Goal: Information Seeking & Learning: Learn about a topic

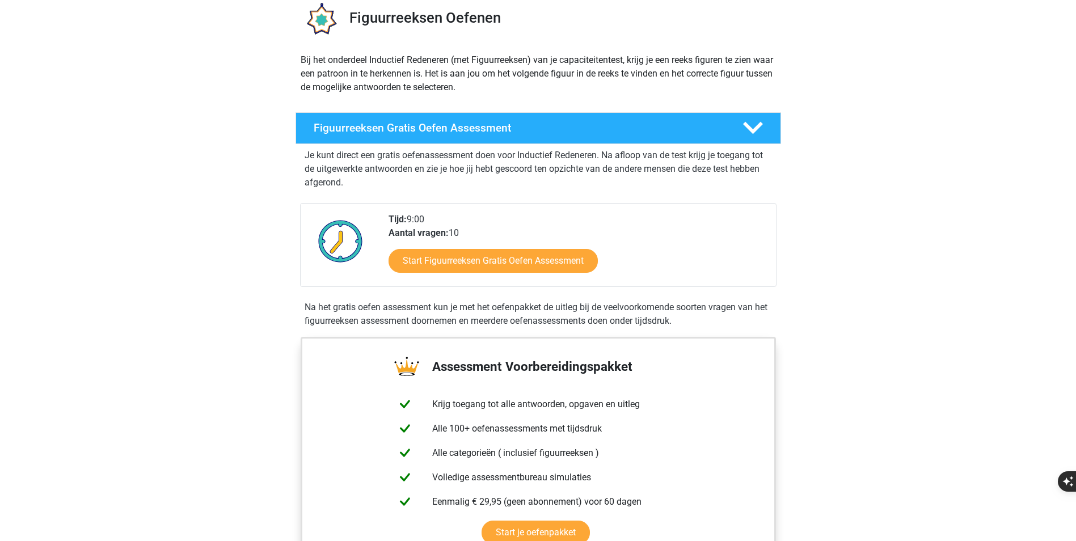
scroll to position [113, 0]
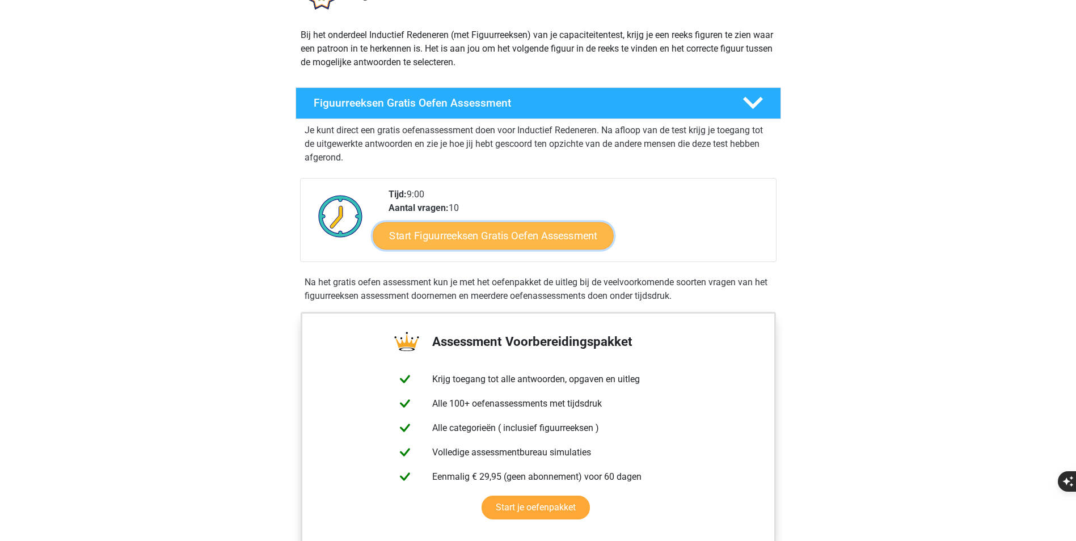
click at [490, 243] on link "Start Figuurreeksen Gratis Oefen Assessment" at bounding box center [493, 235] width 240 height 27
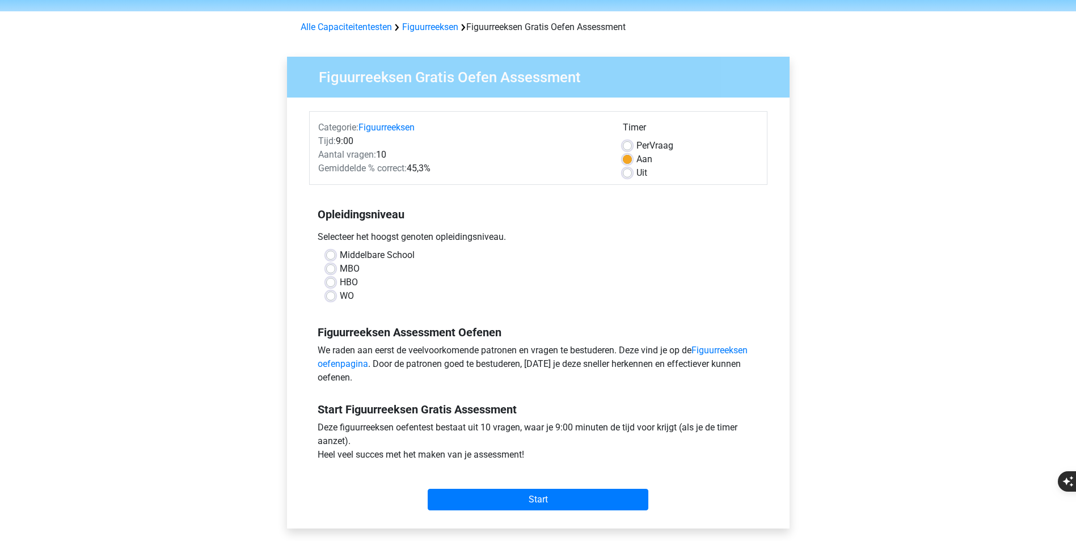
scroll to position [57, 0]
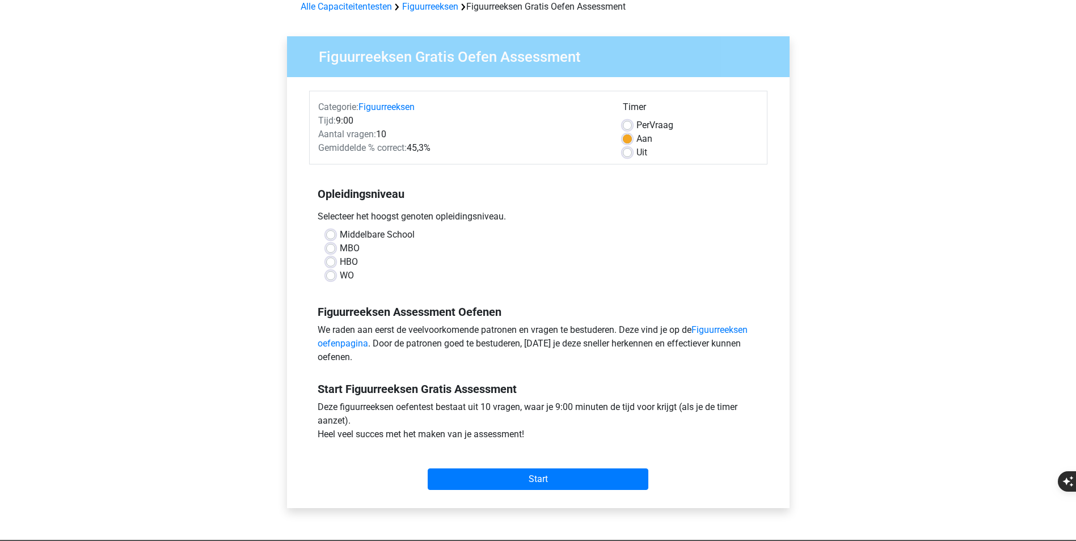
click at [340, 266] on label "HBO" at bounding box center [349, 262] width 18 height 14
click at [332, 266] on input "HBO" at bounding box center [330, 260] width 9 height 11
radio input "true"
click at [520, 476] on input "Start" at bounding box center [538, 480] width 221 height 22
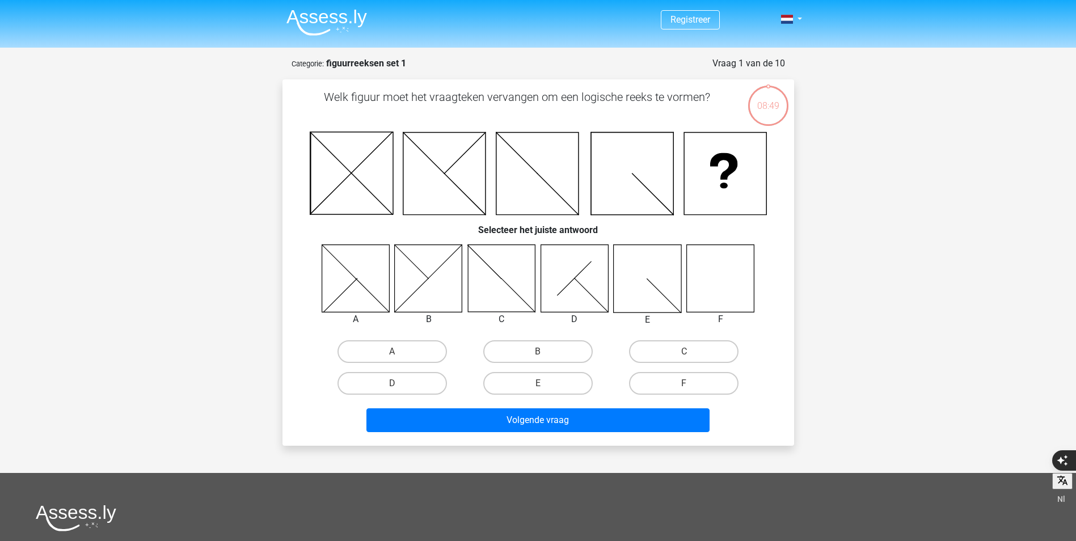
click at [652, 289] on icon at bounding box center [647, 277] width 67 height 67
click at [563, 386] on label "E" at bounding box center [537, 383] width 109 height 23
click at [545, 386] on input "E" at bounding box center [541, 386] width 7 height 7
radio input "true"
click at [715, 282] on icon at bounding box center [719, 277] width 67 height 67
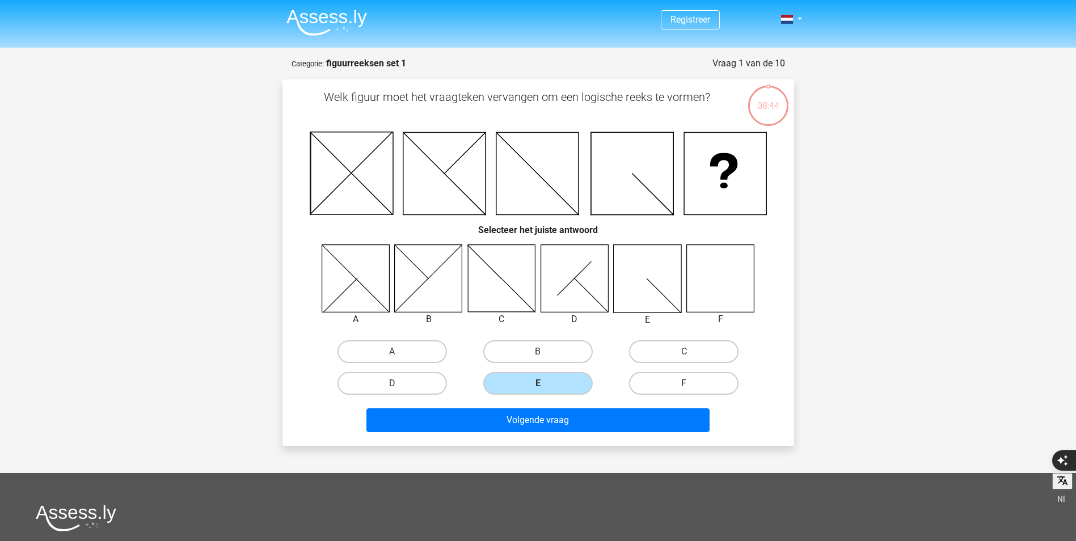
click at [665, 381] on label "F" at bounding box center [683, 383] width 109 height 23
click at [684, 383] on input "F" at bounding box center [687, 386] width 7 height 7
radio input "true"
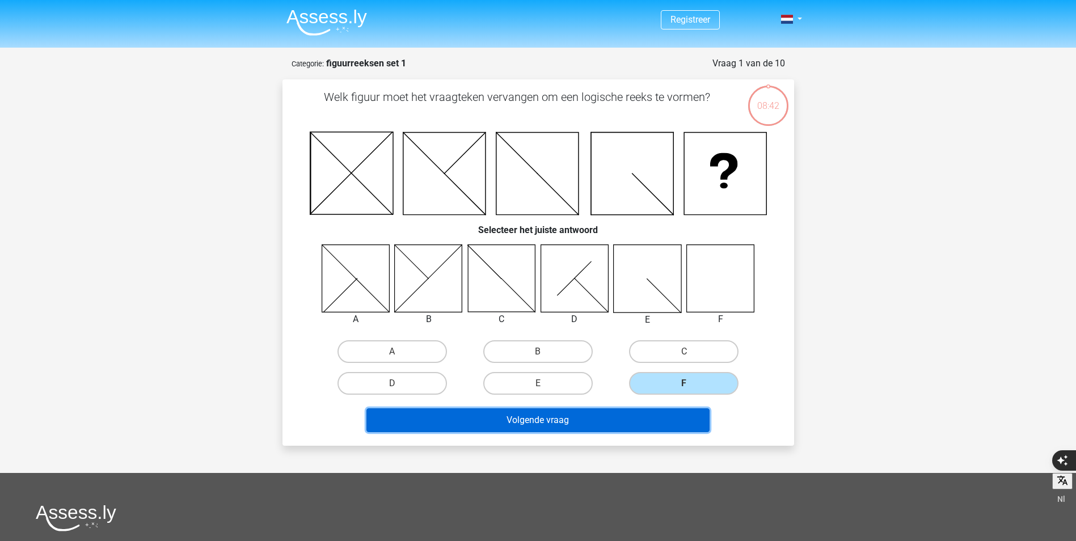
click at [628, 427] on button "Volgende vraag" at bounding box center [537, 420] width 343 height 24
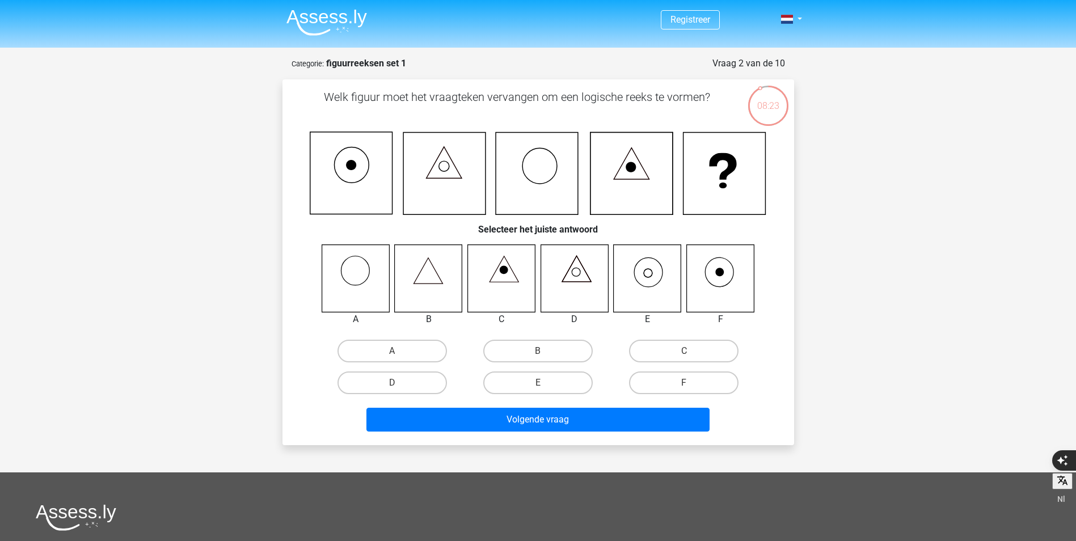
click at [635, 274] on icon at bounding box center [649, 272] width 28 height 29
click at [510, 378] on label "E" at bounding box center [537, 383] width 109 height 23
click at [538, 383] on input "E" at bounding box center [541, 386] width 7 height 7
radio input "true"
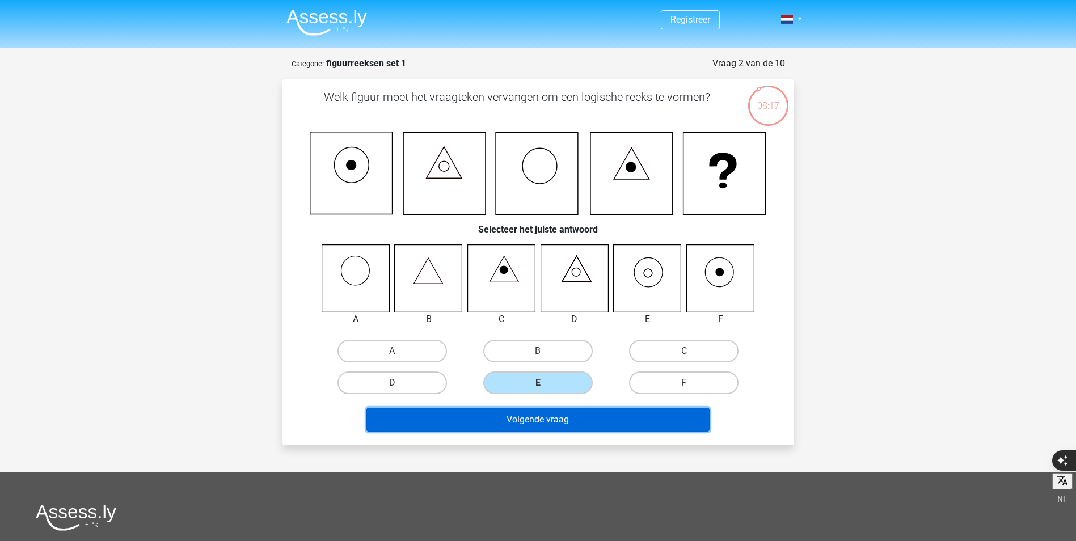
click at [524, 421] on button "Volgende vraag" at bounding box center [537, 420] width 343 height 24
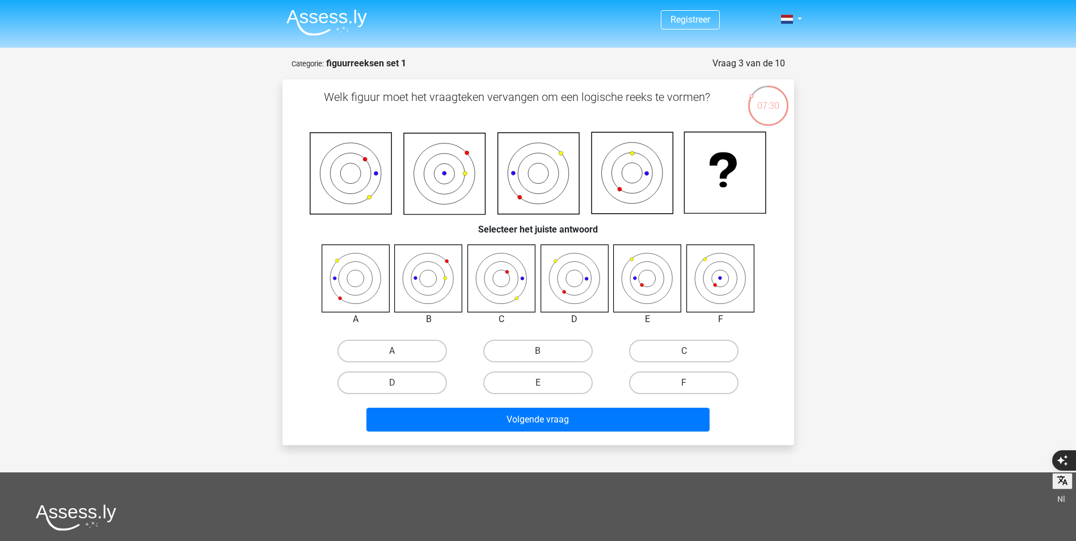
click at [504, 281] on icon at bounding box center [500, 277] width 67 height 67
click at [676, 356] on label "C" at bounding box center [683, 351] width 109 height 23
click at [684, 356] on input "C" at bounding box center [687, 354] width 7 height 7
radio input "true"
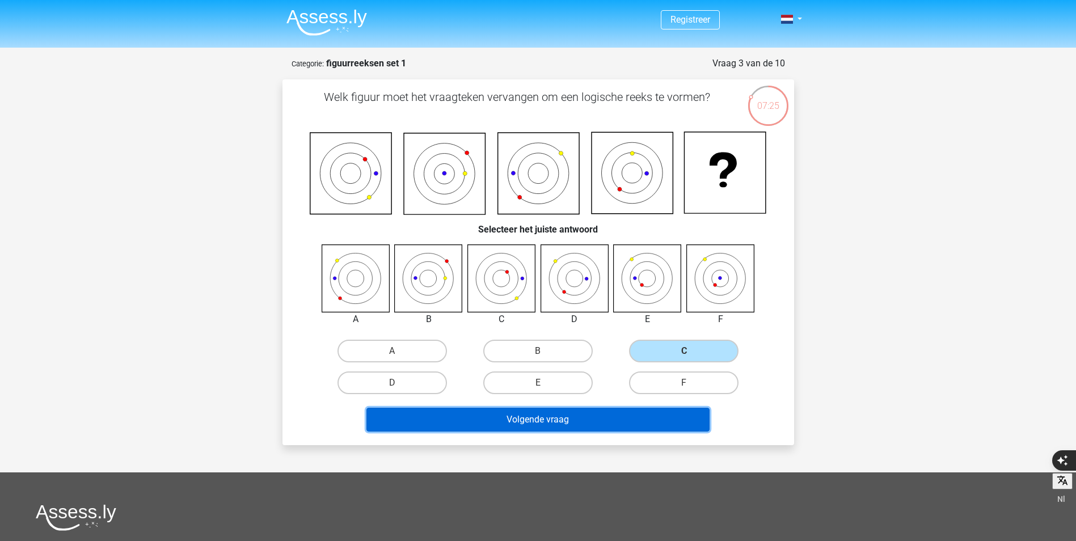
click at [601, 419] on button "Volgende vraag" at bounding box center [537, 420] width 343 height 24
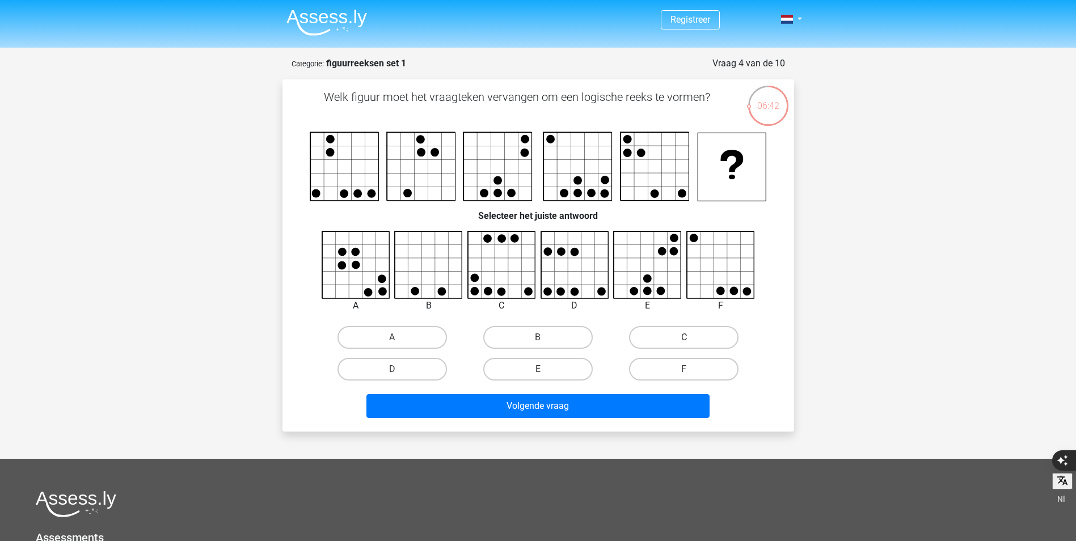
click at [661, 344] on label "C" at bounding box center [683, 337] width 109 height 23
click at [684, 344] on input "C" at bounding box center [687, 340] width 7 height 7
radio input "true"
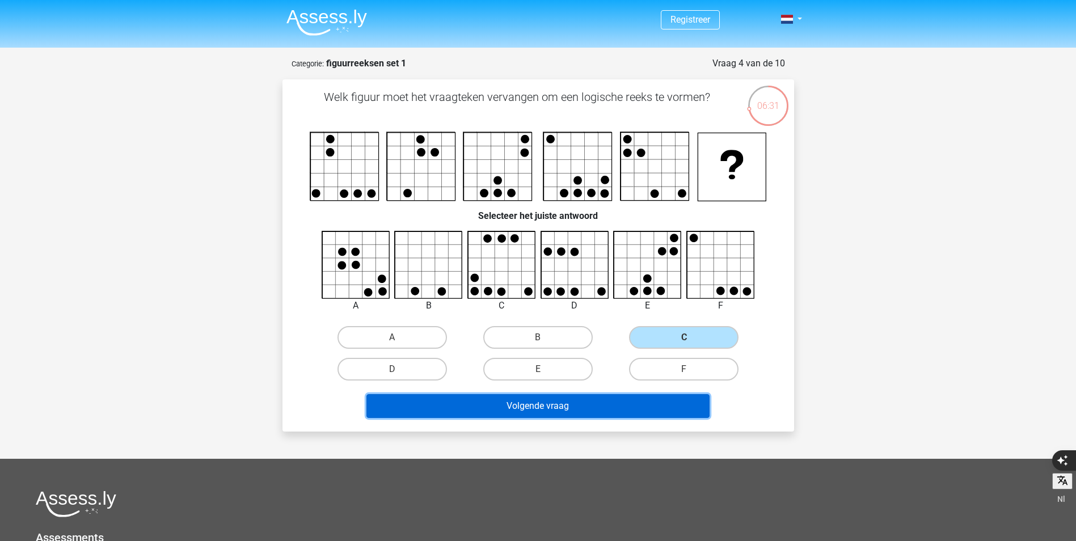
click at [630, 411] on button "Volgende vraag" at bounding box center [537, 406] width 343 height 24
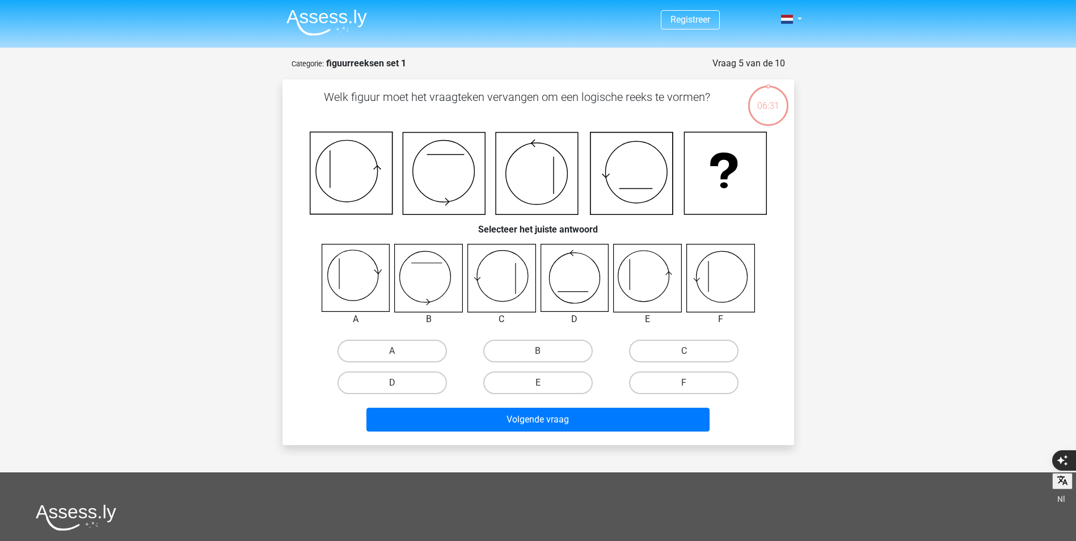
scroll to position [57, 0]
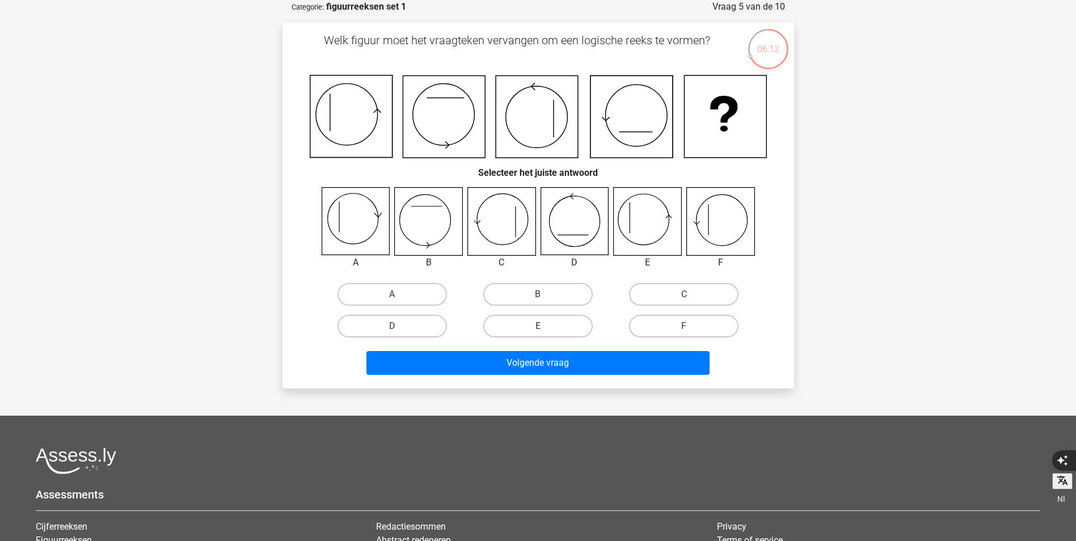
click at [709, 210] on icon at bounding box center [719, 221] width 67 height 67
click at [690, 330] on input "F" at bounding box center [687, 329] width 7 height 7
radio input "true"
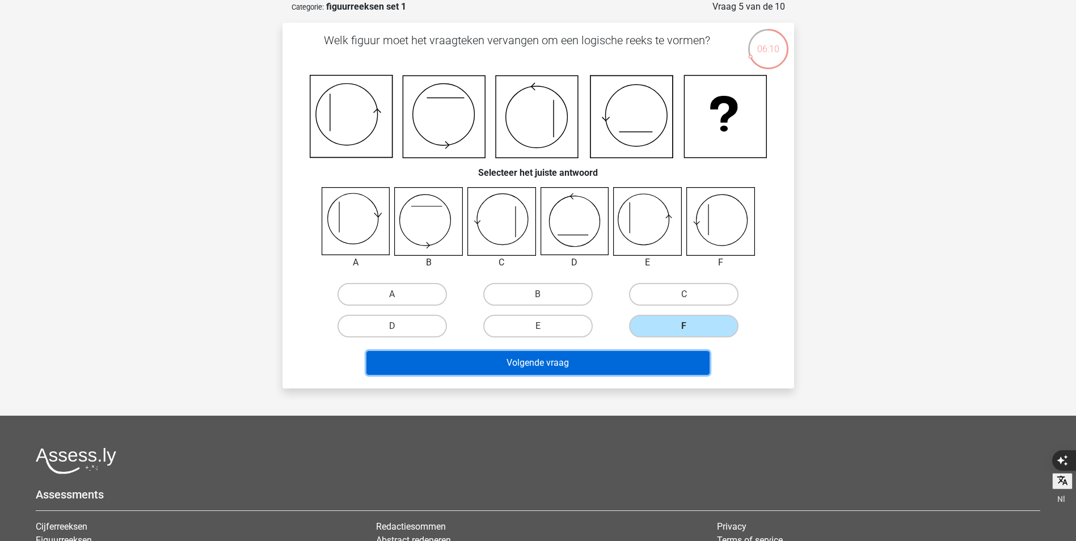
click at [652, 368] on button "Volgende vraag" at bounding box center [537, 363] width 343 height 24
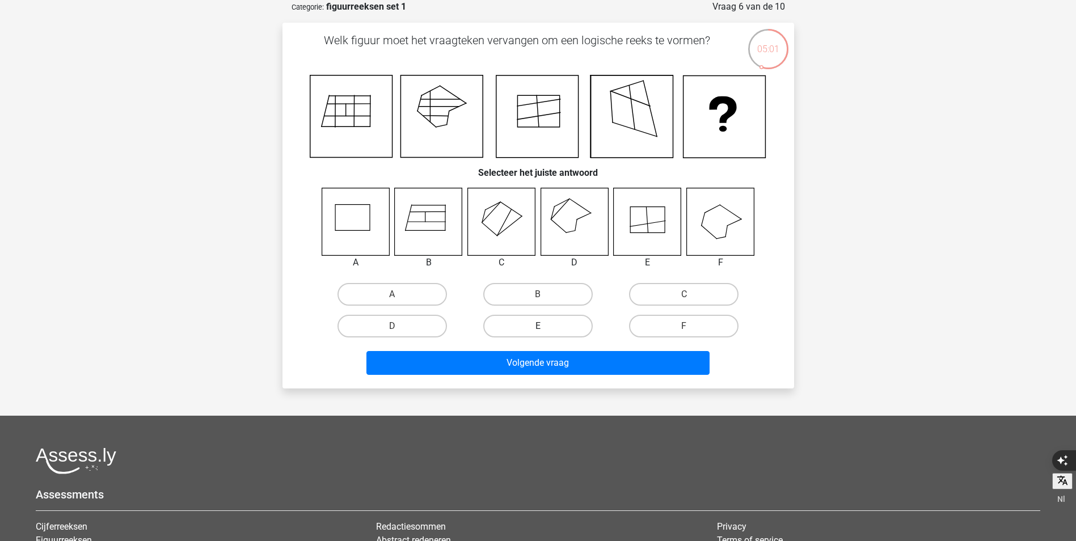
click at [515, 325] on label "E" at bounding box center [537, 326] width 109 height 23
click at [538, 326] on input "E" at bounding box center [541, 329] width 7 height 7
radio input "true"
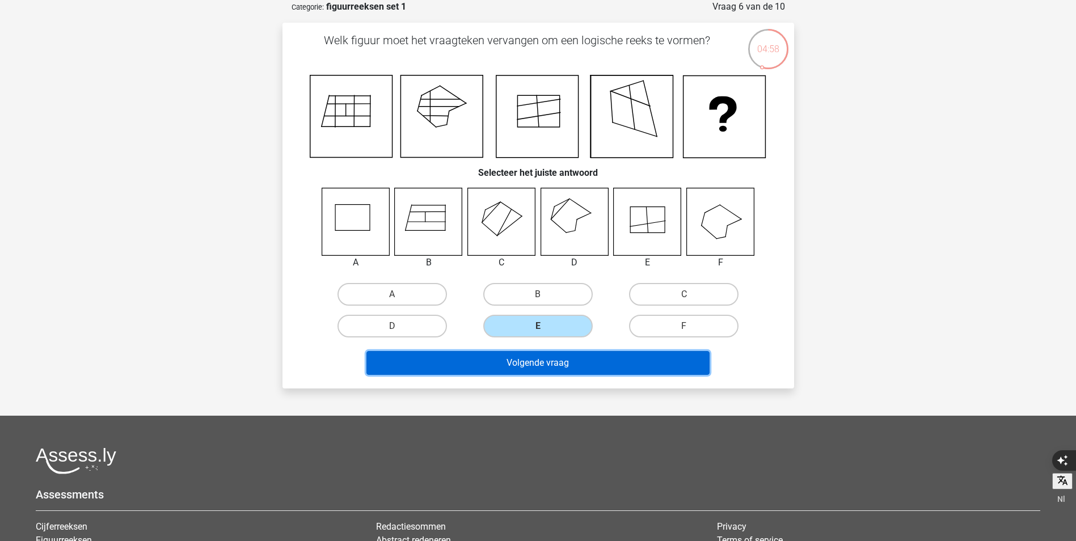
click at [582, 365] on button "Volgende vraag" at bounding box center [537, 363] width 343 height 24
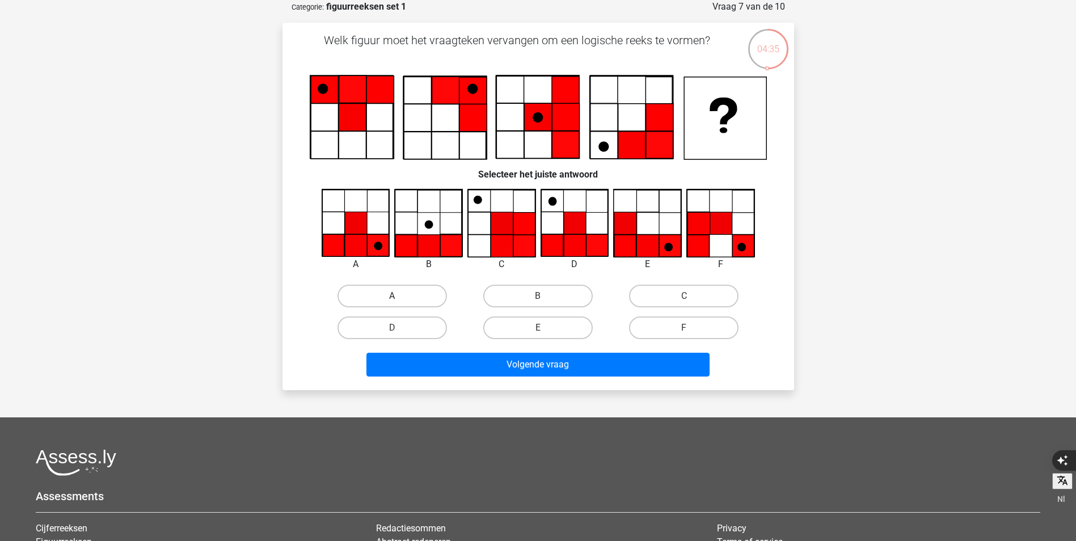
click at [378, 291] on label "A" at bounding box center [391, 296] width 109 height 23
click at [392, 296] on input "A" at bounding box center [395, 299] width 7 height 7
radio input "true"
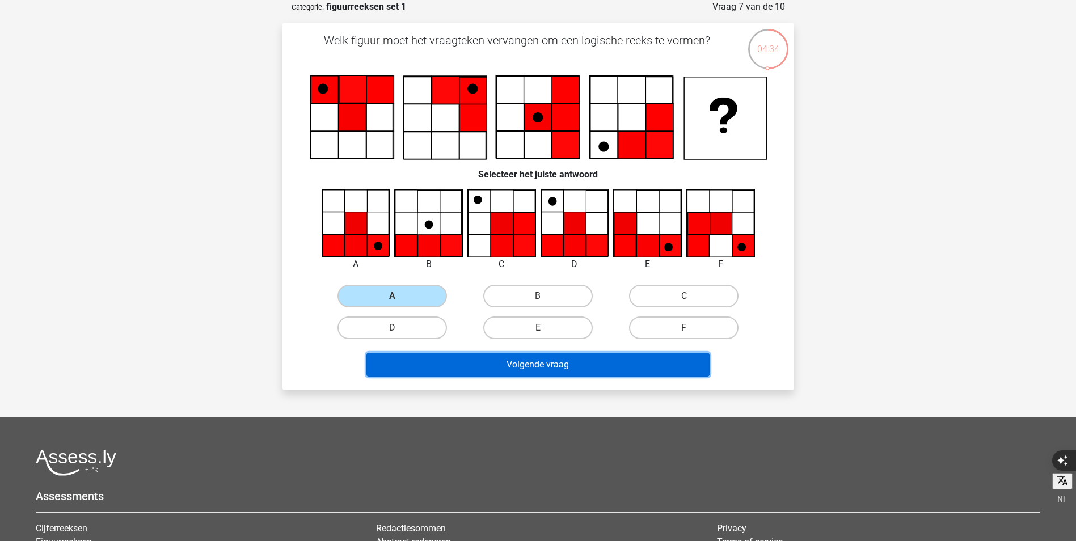
click at [625, 365] on button "Volgende vraag" at bounding box center [537, 365] width 343 height 24
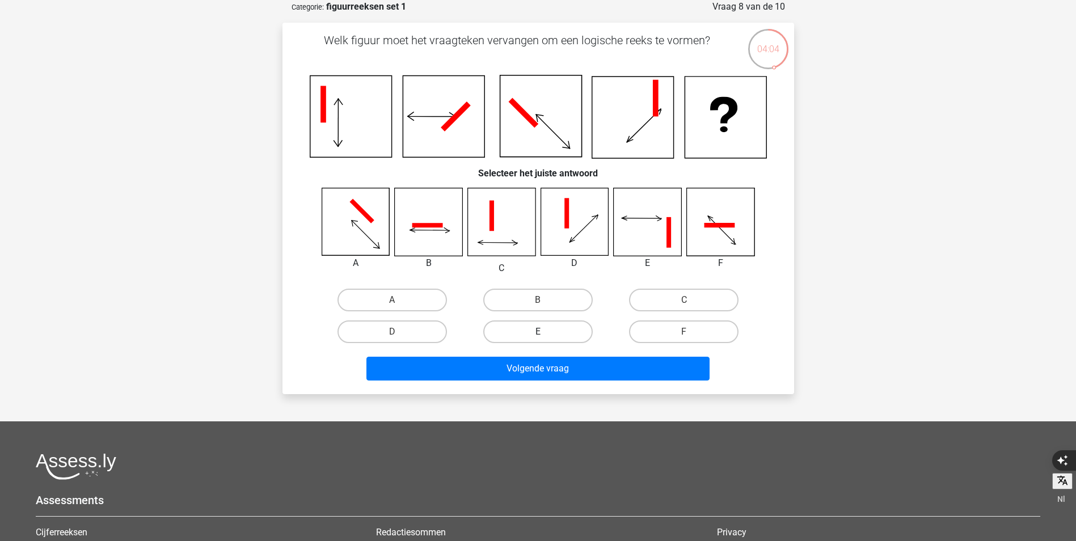
click at [513, 332] on label "E" at bounding box center [537, 331] width 109 height 23
click at [538, 332] on input "E" at bounding box center [541, 335] width 7 height 7
radio input "true"
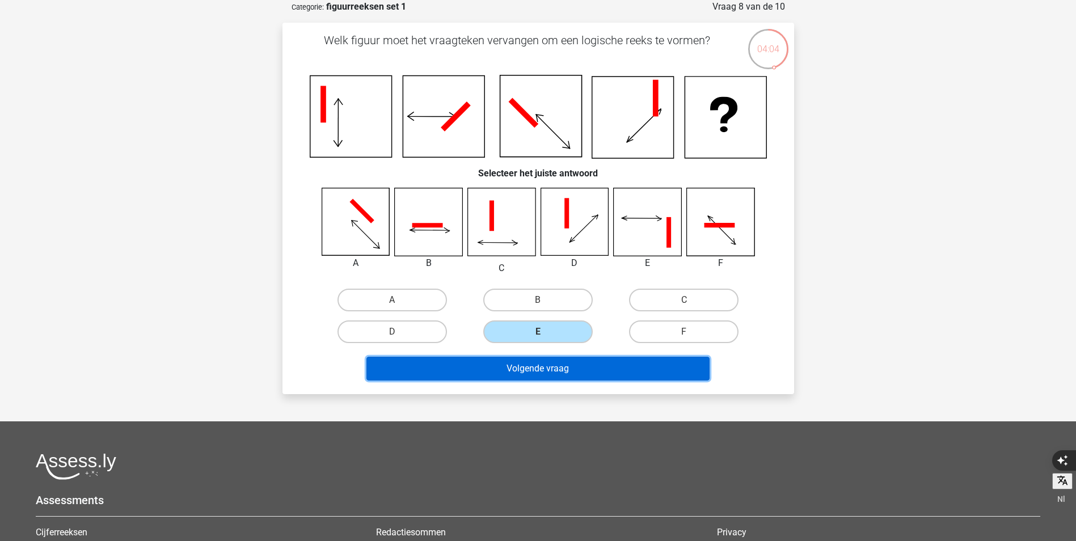
click at [525, 373] on button "Volgende vraag" at bounding box center [537, 369] width 343 height 24
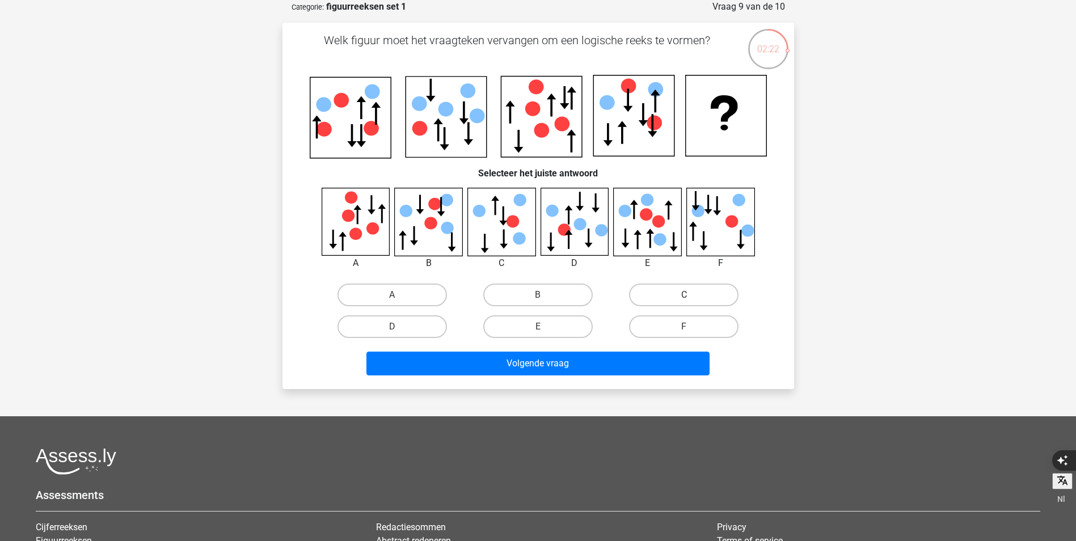
click at [673, 293] on label "C" at bounding box center [683, 295] width 109 height 23
click at [684, 295] on input "C" at bounding box center [687, 298] width 7 height 7
radio input "true"
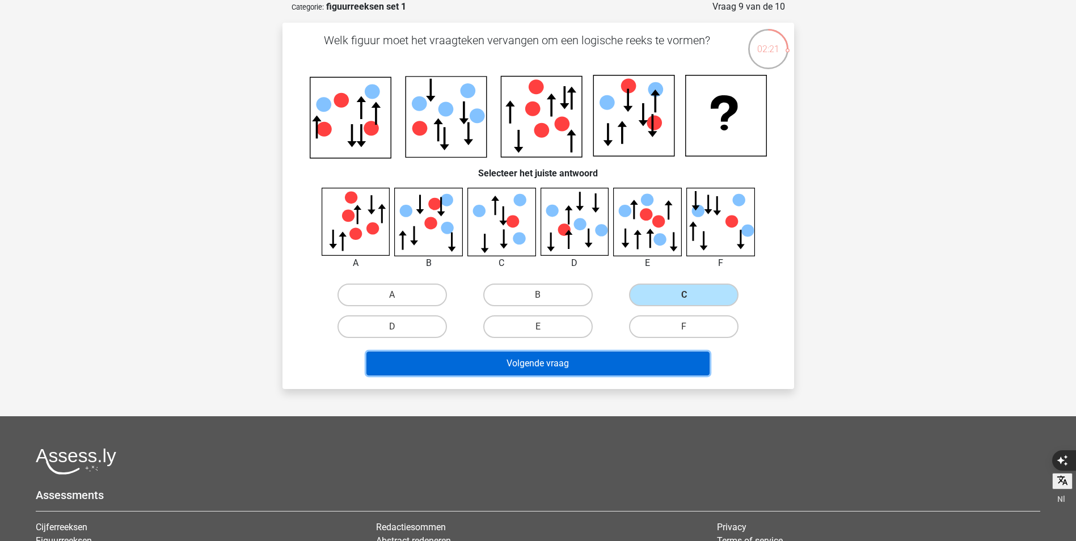
click at [582, 366] on button "Volgende vraag" at bounding box center [537, 364] width 343 height 24
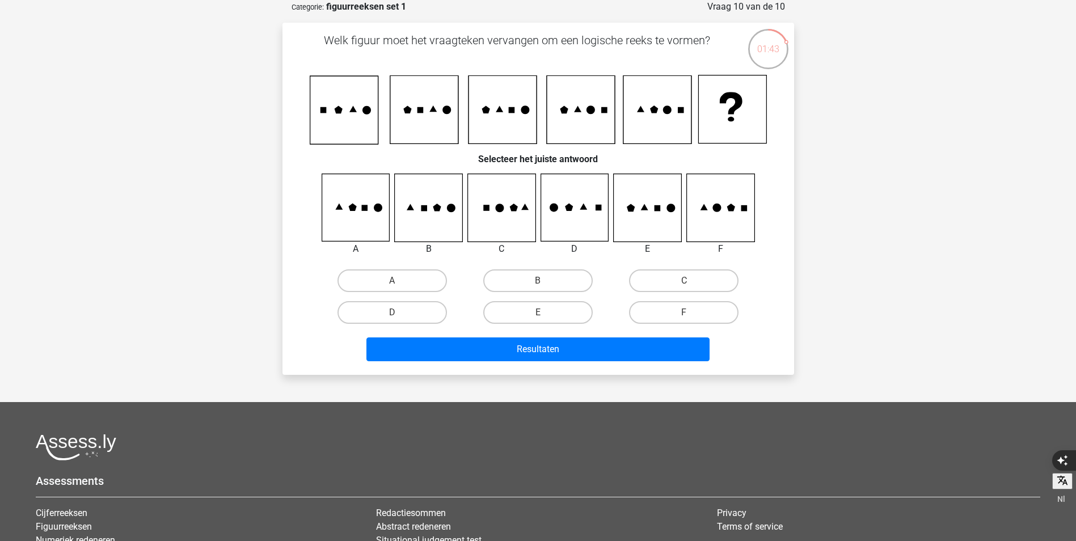
click at [703, 220] on icon at bounding box center [719, 207] width 67 height 67
click at [364, 283] on label "A" at bounding box center [391, 280] width 109 height 23
click at [392, 283] on input "A" at bounding box center [395, 284] width 7 height 7
radio input "true"
click at [703, 319] on label "F" at bounding box center [683, 312] width 109 height 23
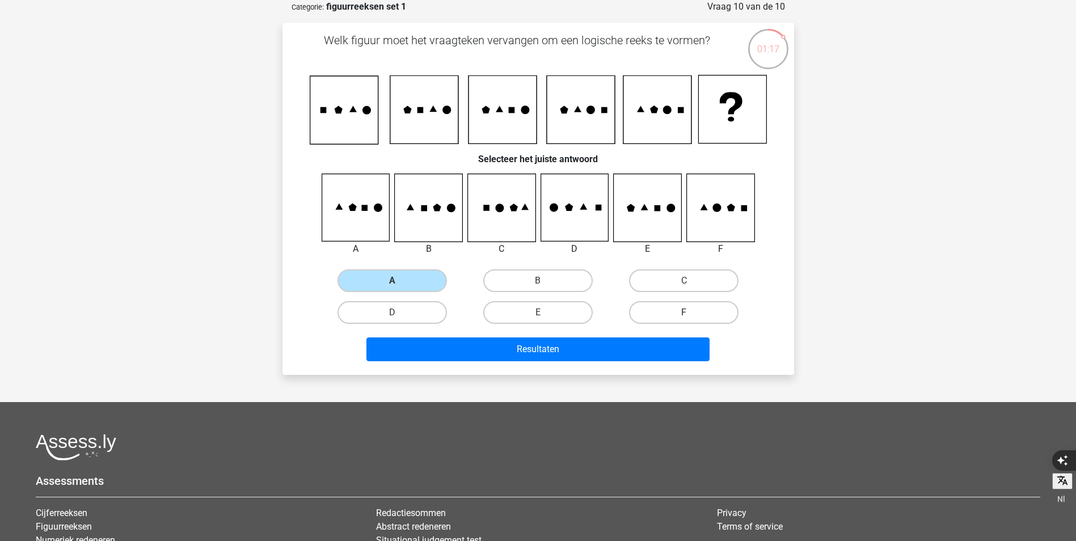
click at [691, 319] on input "F" at bounding box center [687, 316] width 7 height 7
radio input "true"
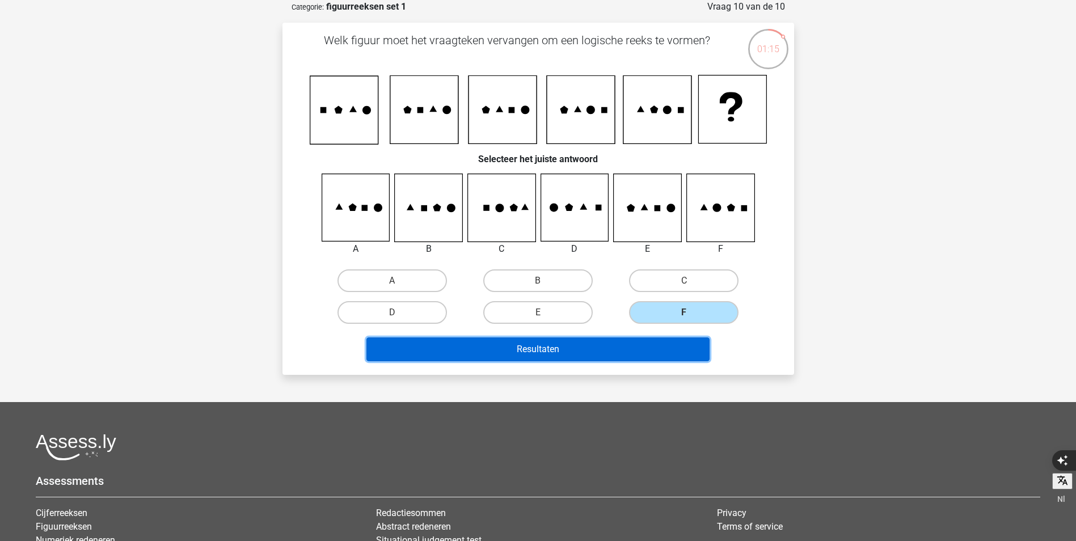
click at [669, 343] on button "Resultaten" at bounding box center [537, 349] width 343 height 24
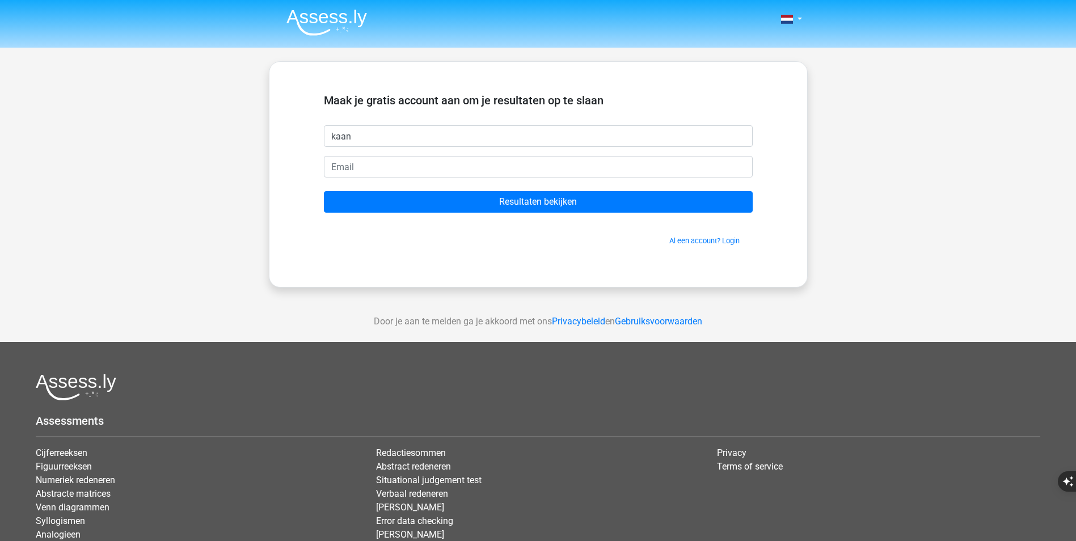
type input "kaan"
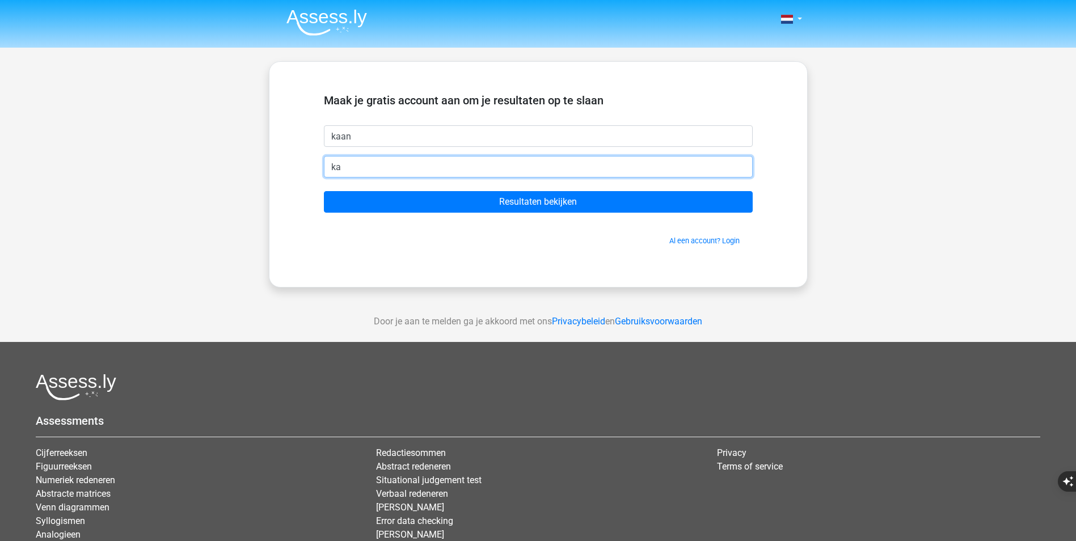
type input "kaan_alci98@hotmail.com"
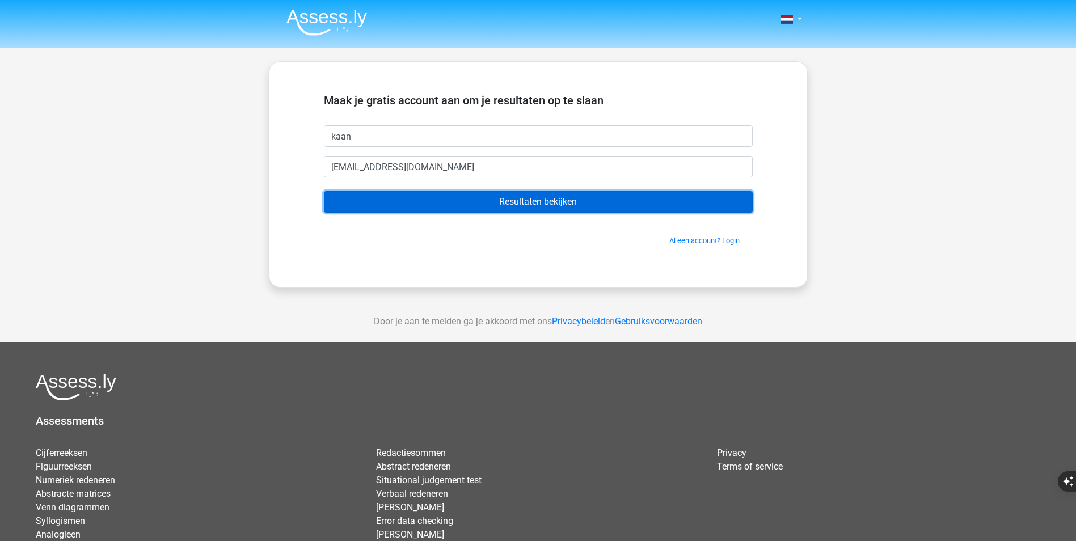
click at [533, 205] on input "Resultaten bekijken" at bounding box center [538, 202] width 429 height 22
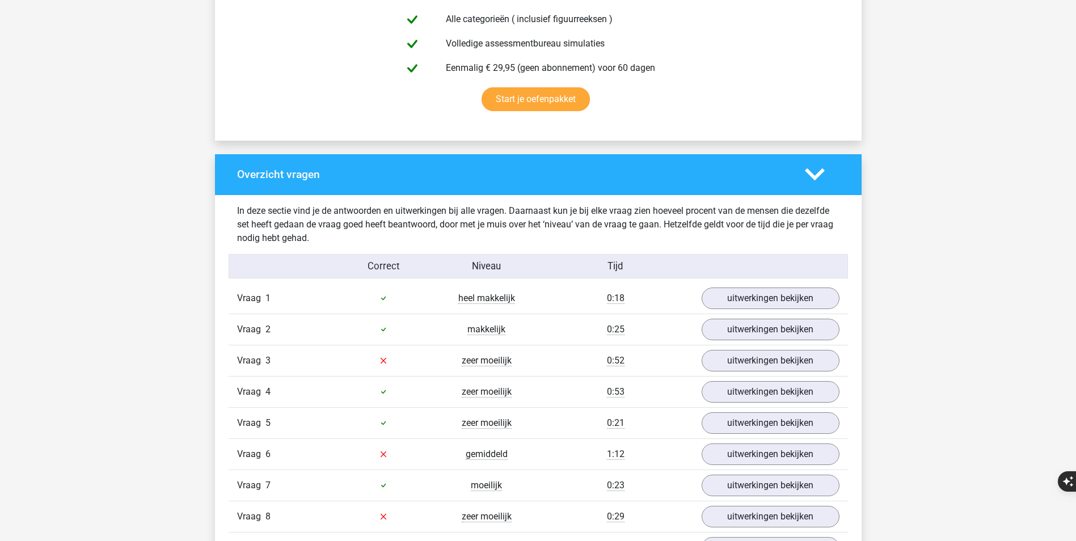
scroll to position [794, 0]
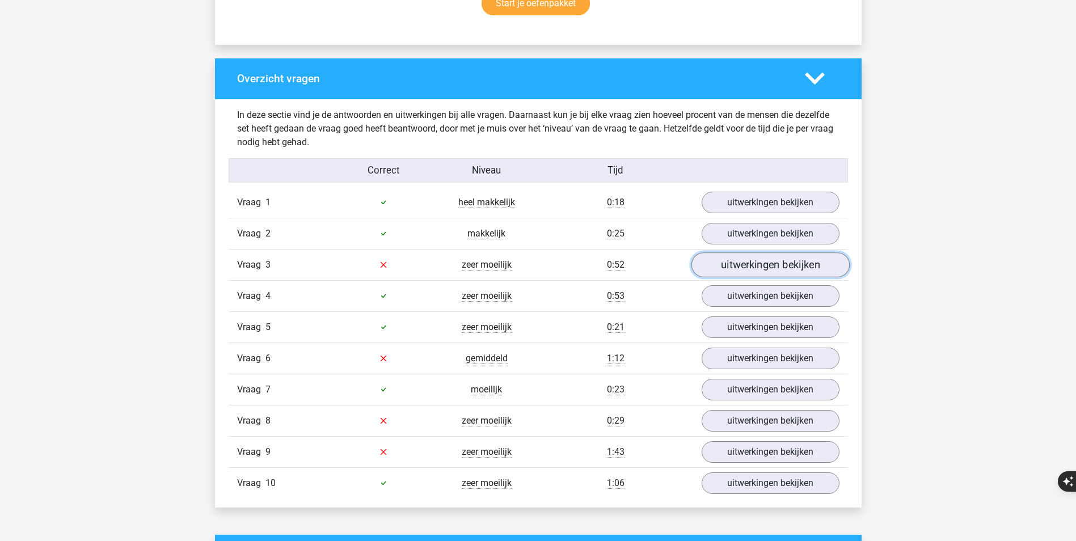
click at [776, 262] on link "uitwerkingen bekijken" at bounding box center [770, 264] width 158 height 25
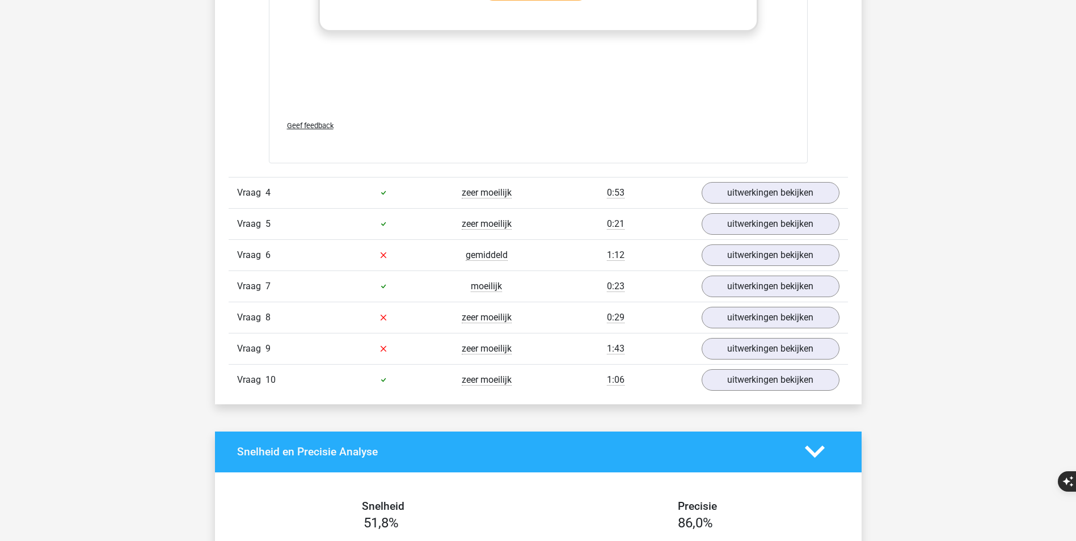
scroll to position [1872, 0]
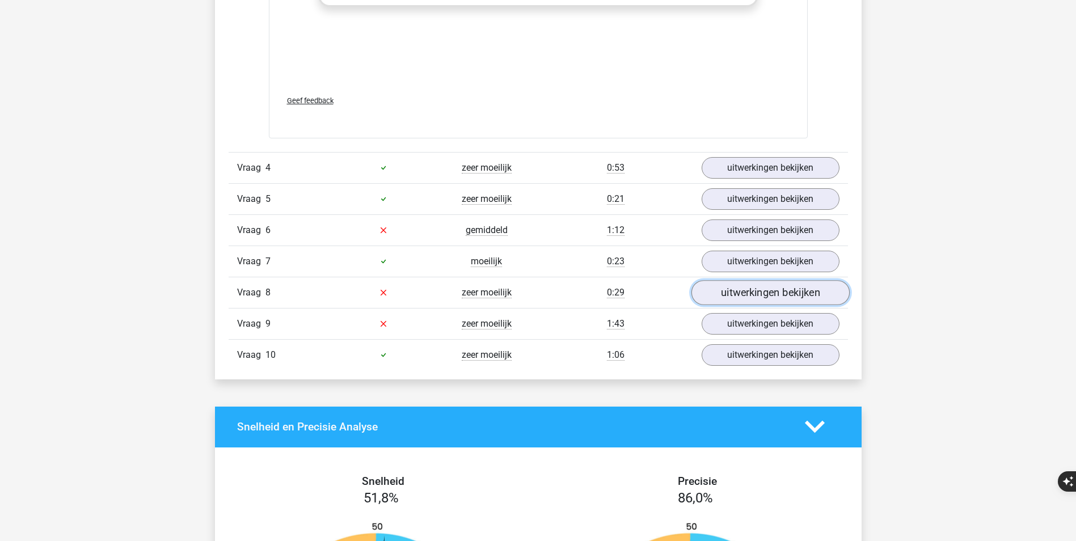
click at [773, 290] on link "uitwerkingen bekijken" at bounding box center [770, 292] width 158 height 25
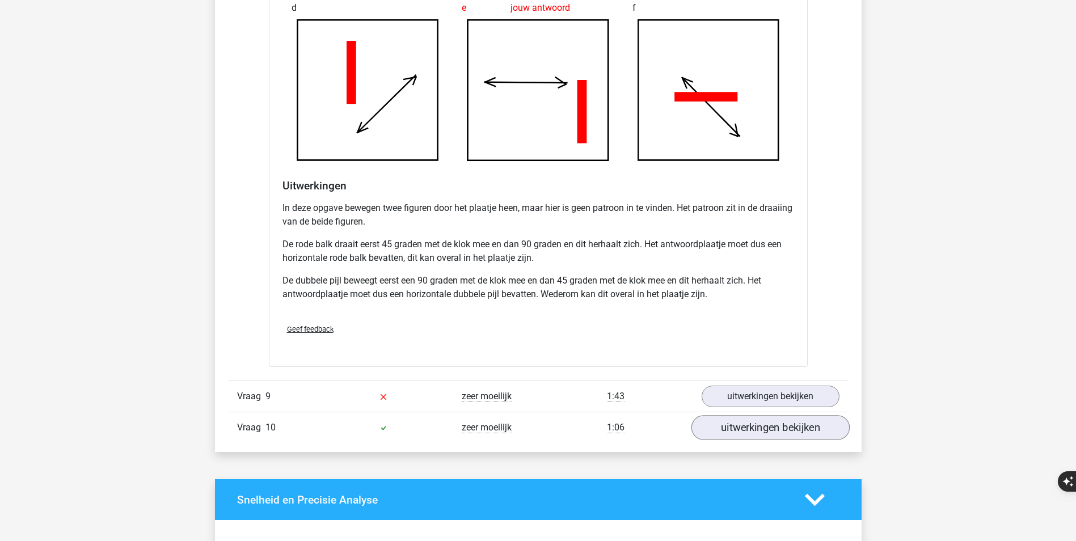
scroll to position [2609, 0]
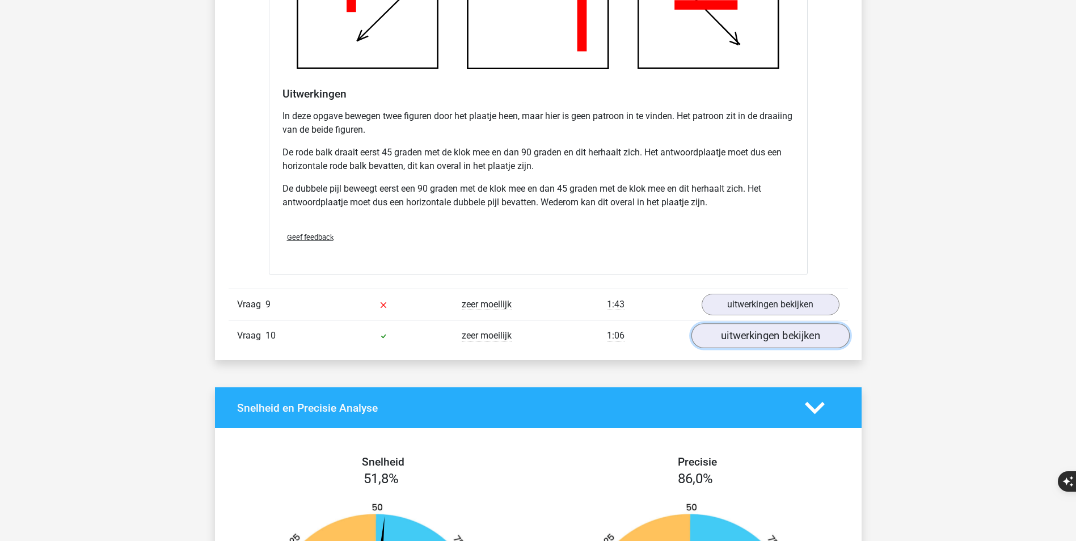
click at [754, 345] on link "uitwerkingen bekijken" at bounding box center [770, 336] width 158 height 25
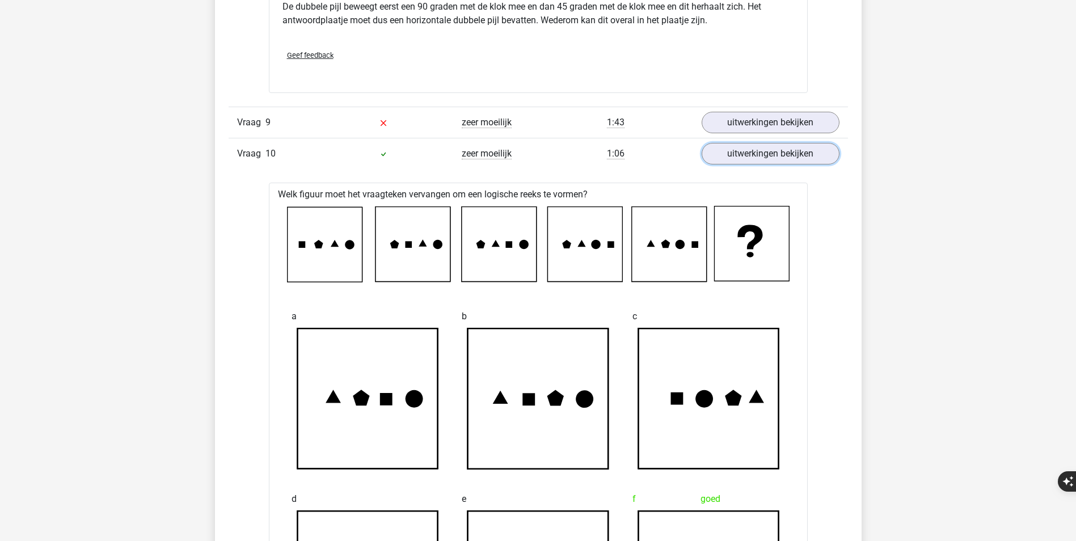
scroll to position [2779, 0]
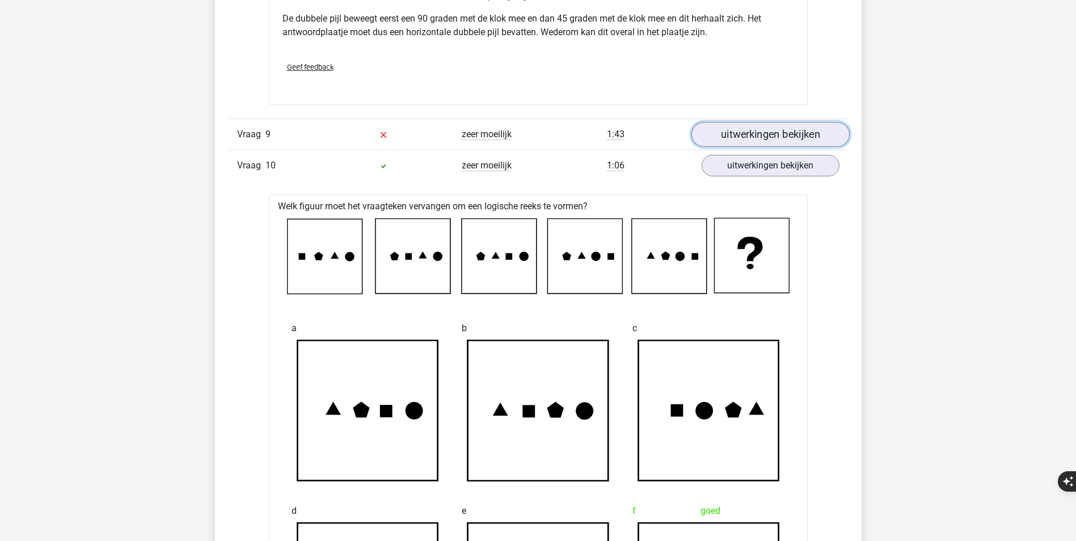
click at [767, 132] on link "uitwerkingen bekijken" at bounding box center [770, 135] width 158 height 25
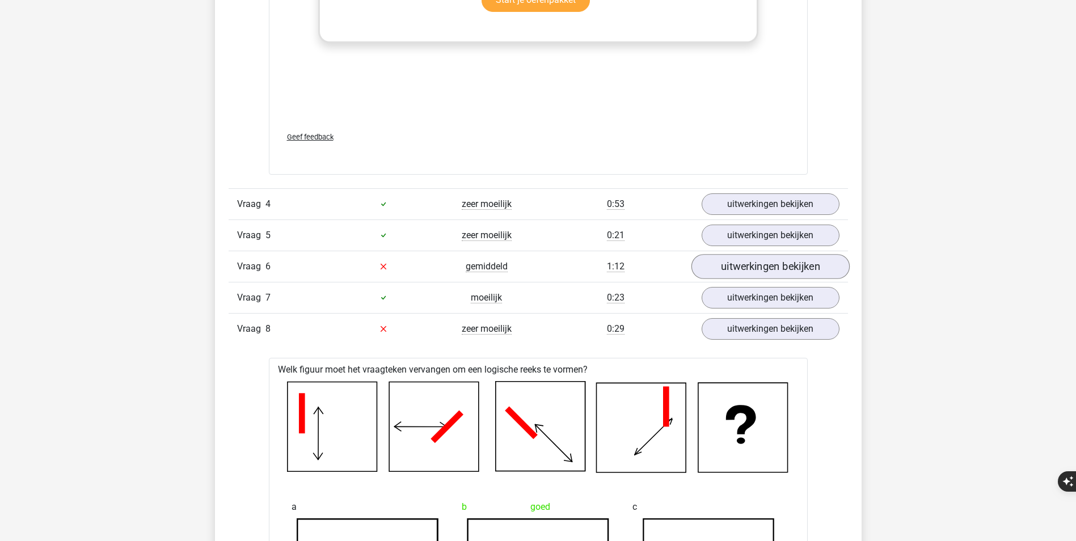
scroll to position [1645, 0]
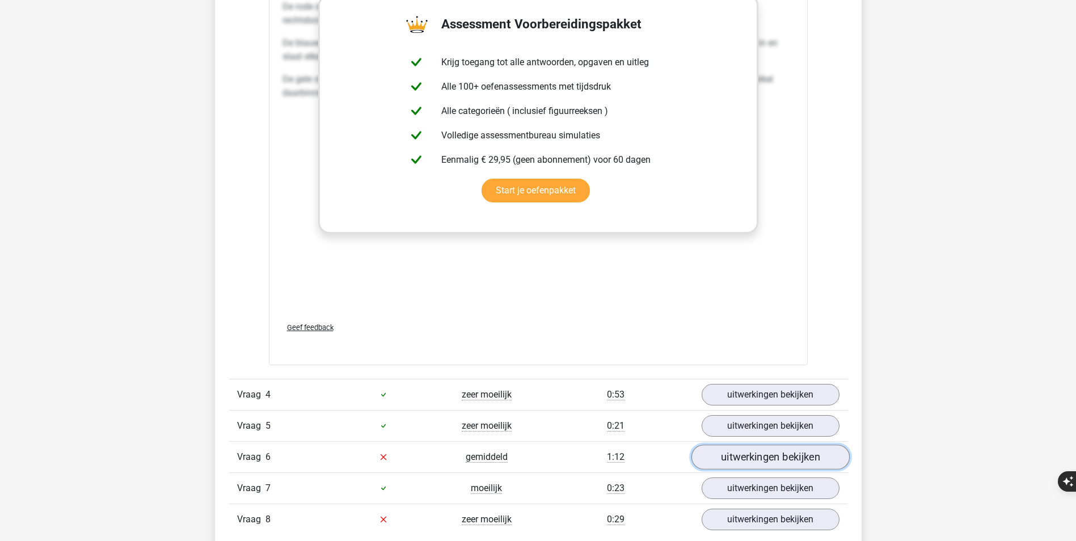
click at [799, 463] on link "uitwerkingen bekijken" at bounding box center [770, 457] width 158 height 25
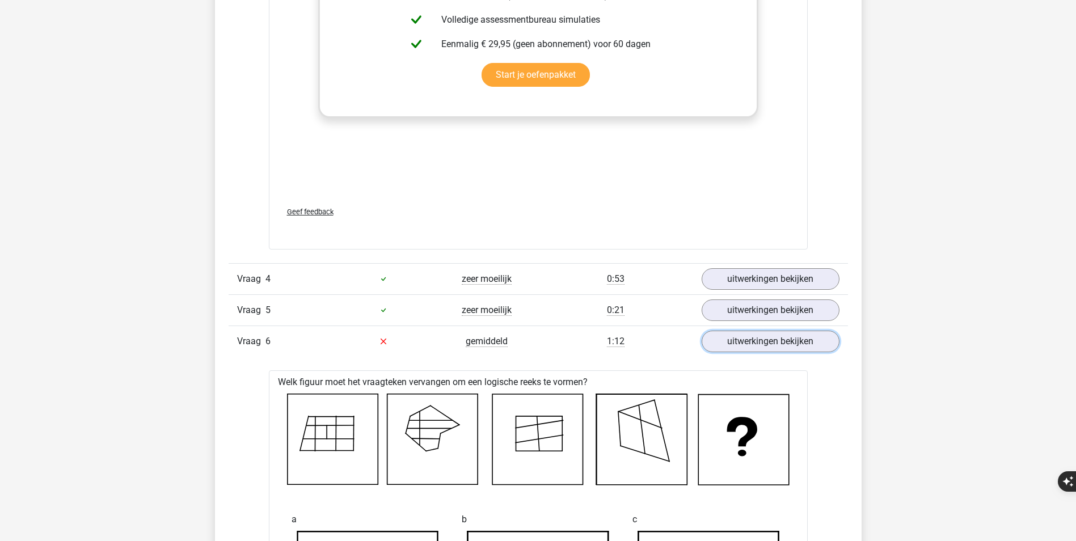
scroll to position [1815, 0]
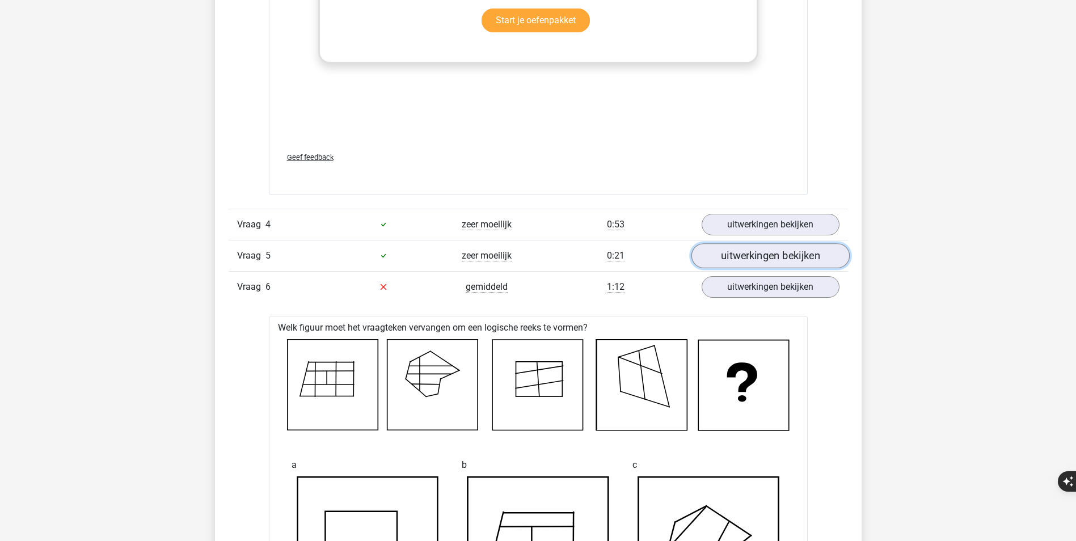
click at [817, 254] on link "uitwerkingen bekijken" at bounding box center [770, 255] width 158 height 25
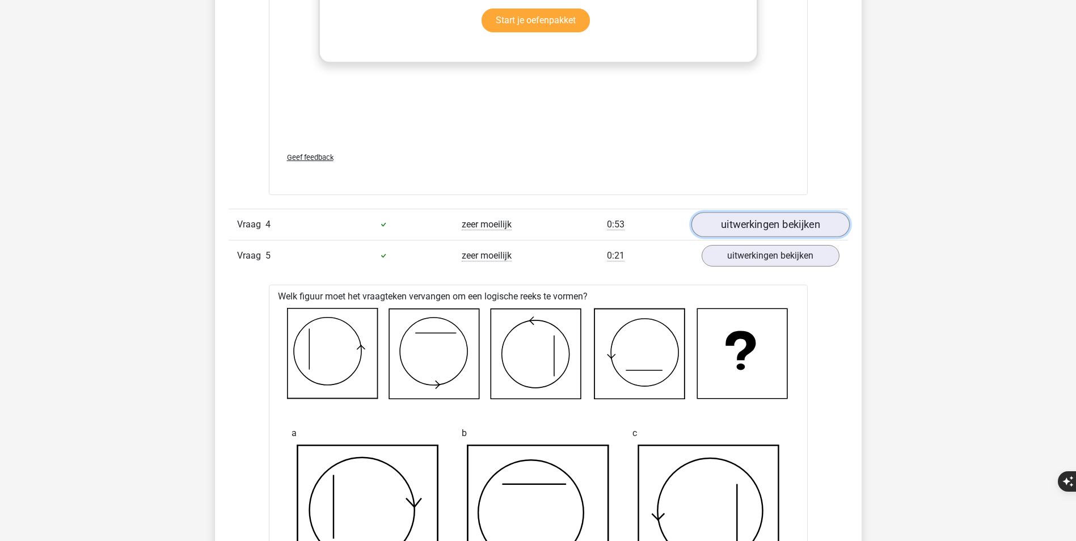
click at [825, 229] on link "uitwerkingen bekijken" at bounding box center [770, 224] width 158 height 25
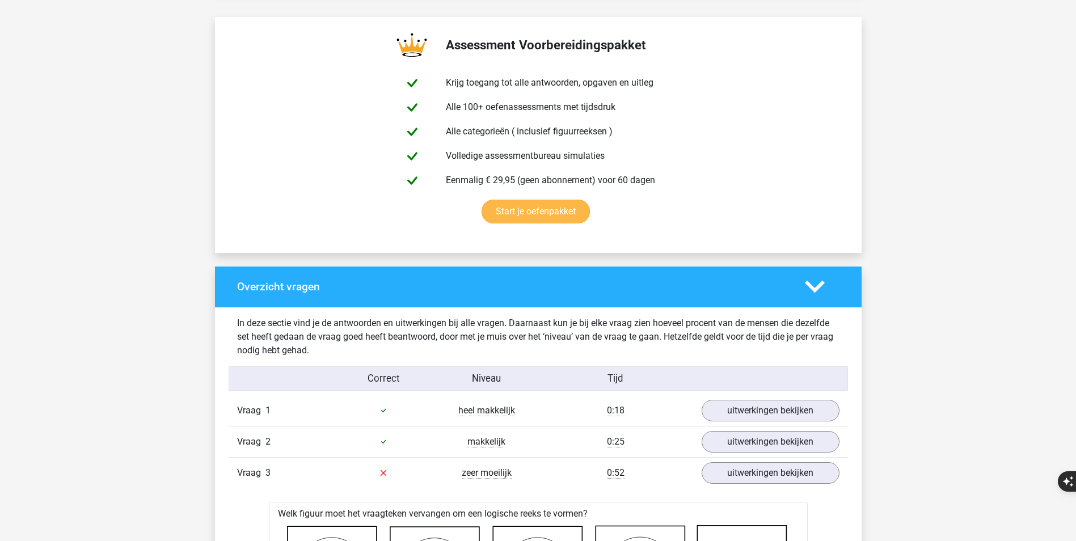
scroll to position [737, 0]
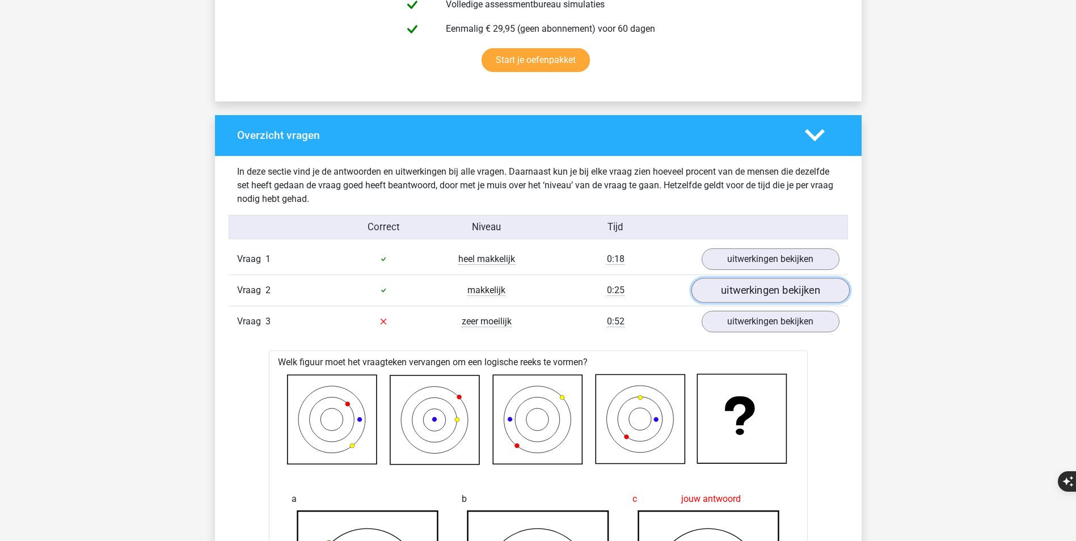
click at [751, 297] on link "uitwerkingen bekijken" at bounding box center [770, 290] width 158 height 25
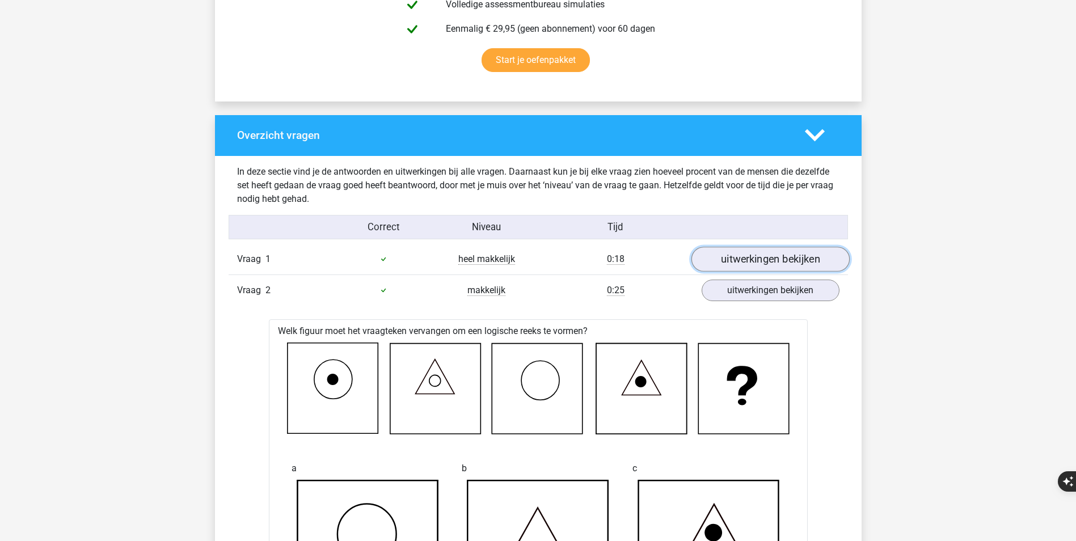
click at [790, 259] on link "uitwerkingen bekijken" at bounding box center [770, 259] width 158 height 25
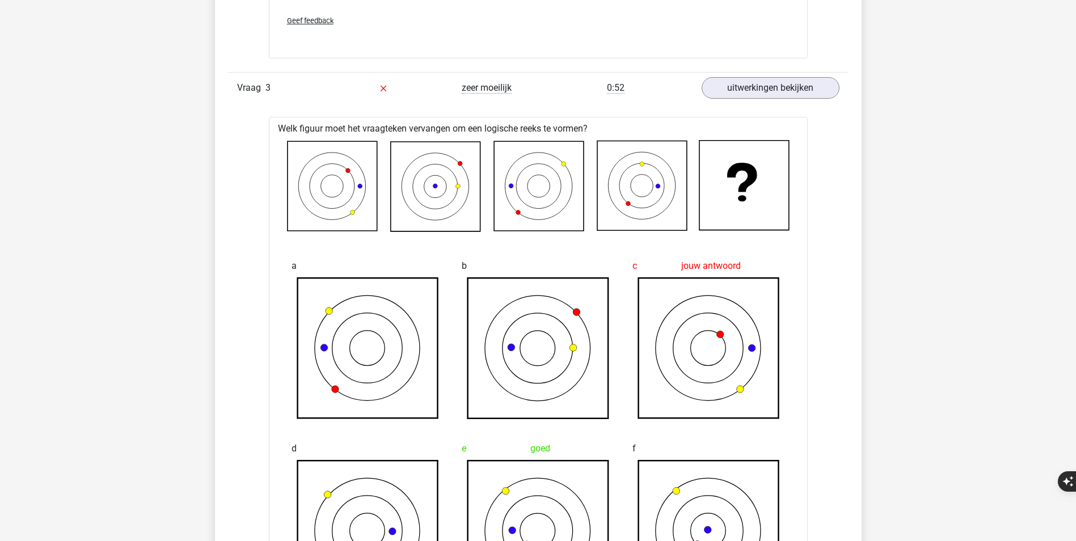
scroll to position [1929, 0]
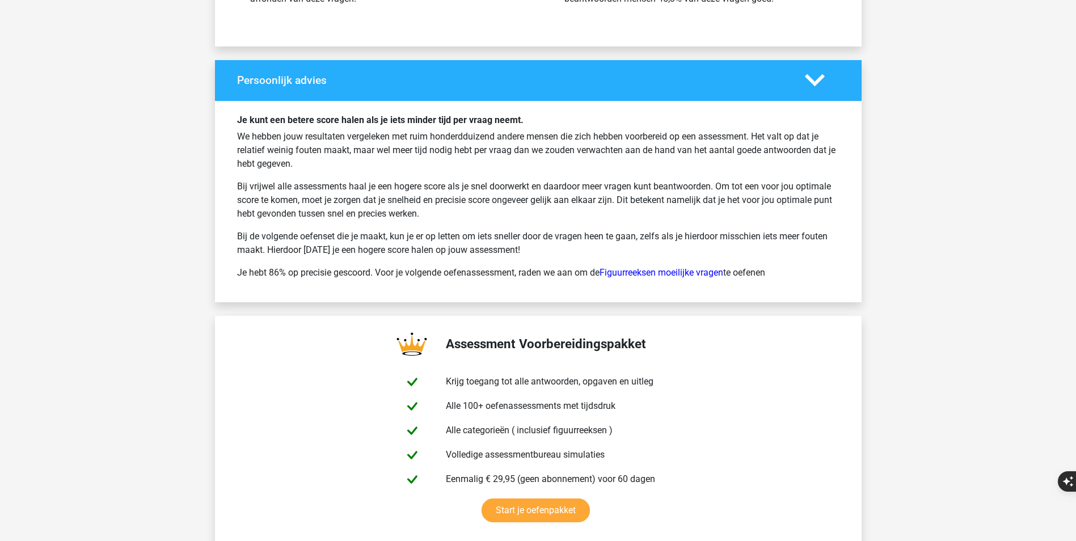
scroll to position [1645, 0]
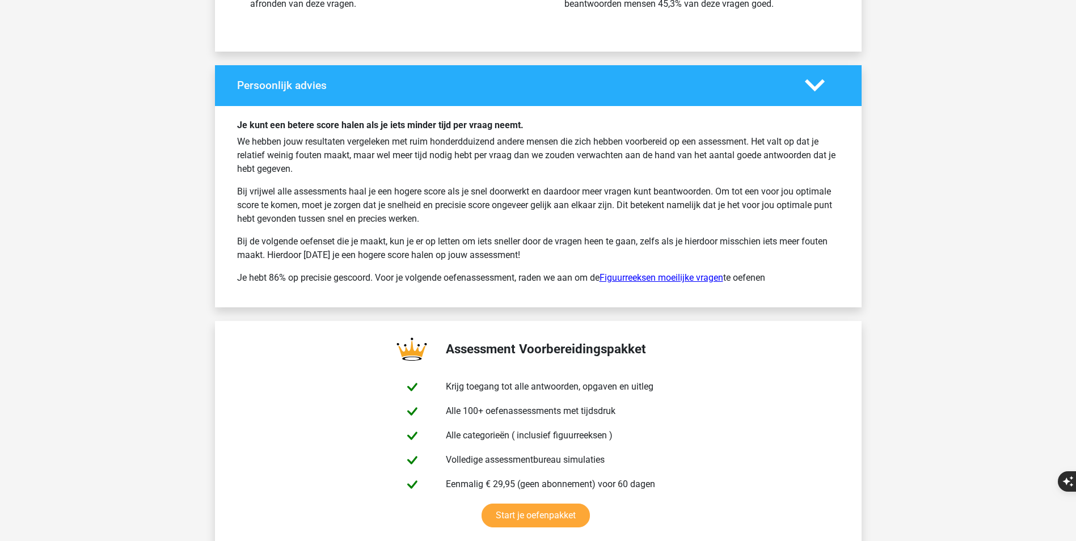
click at [700, 276] on link "Figuurreeksen moeilijke vragen" at bounding box center [662, 277] width 124 height 11
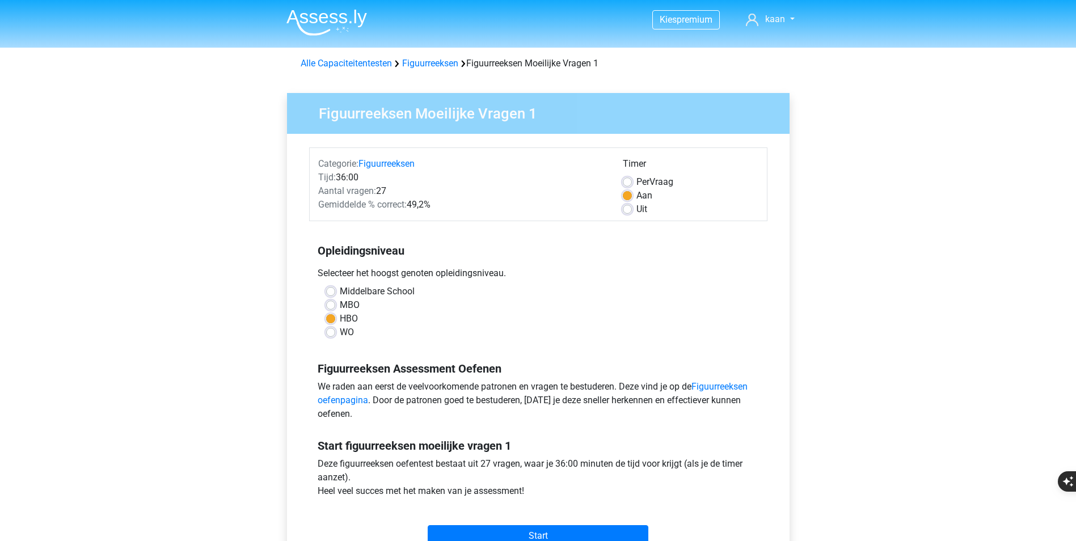
click at [337, 331] on div "WO" at bounding box center [538, 333] width 424 height 14
click at [340, 331] on label "WO" at bounding box center [347, 333] width 14 height 14
click at [331, 331] on input "WO" at bounding box center [330, 331] width 9 height 11
radio input "true"
click at [636, 183] on label "Per Vraag" at bounding box center [654, 182] width 37 height 14
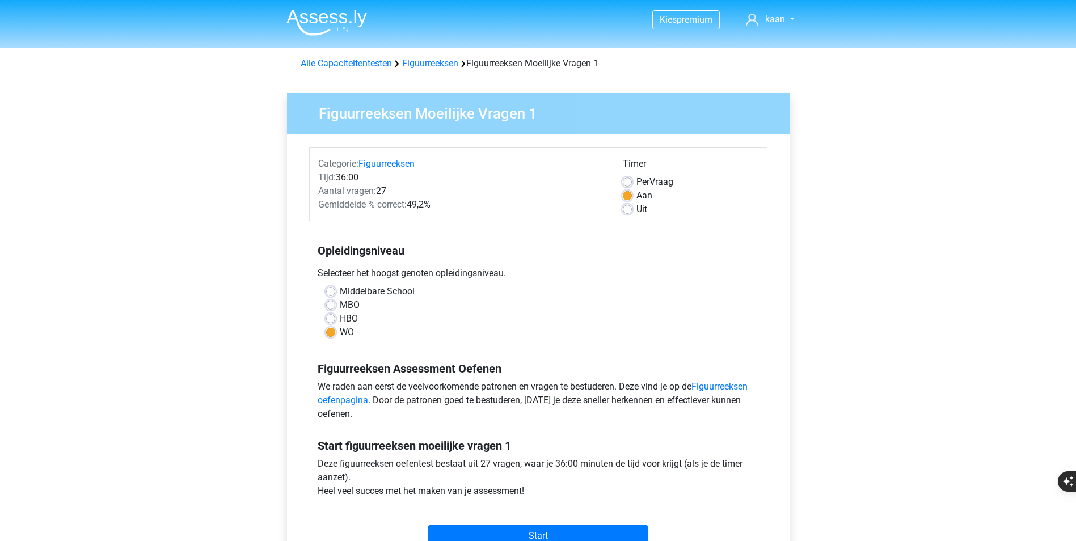
click at [628, 183] on input "Per Vraag" at bounding box center [627, 180] width 9 height 11
radio input "true"
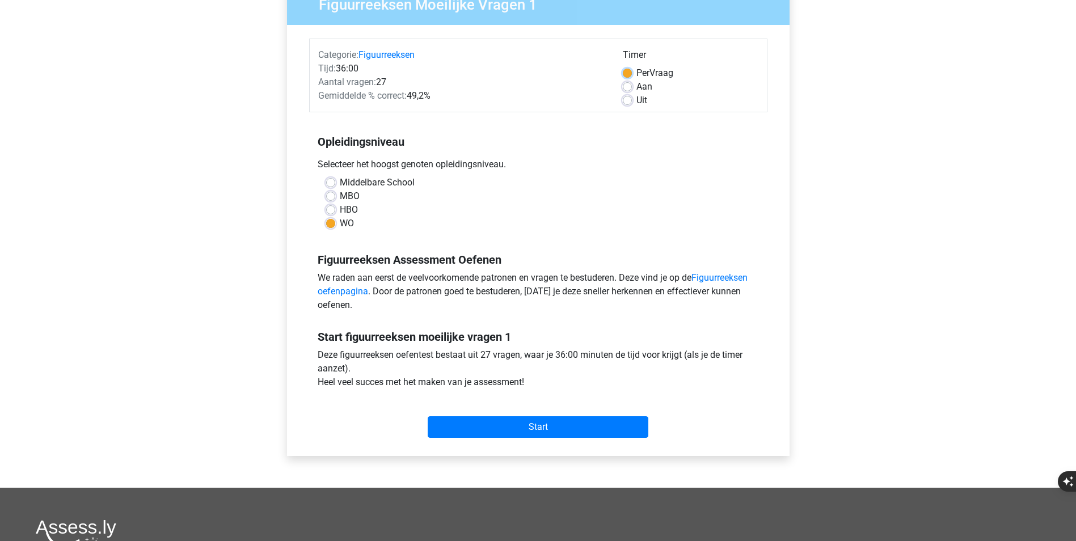
scroll to position [113, 0]
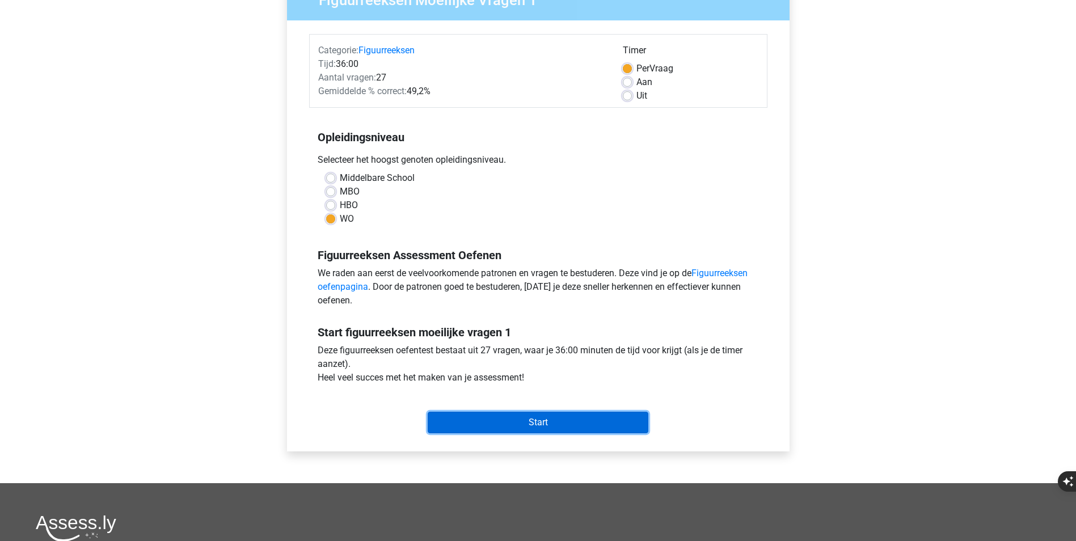
click at [568, 419] on input "Start" at bounding box center [538, 423] width 221 height 22
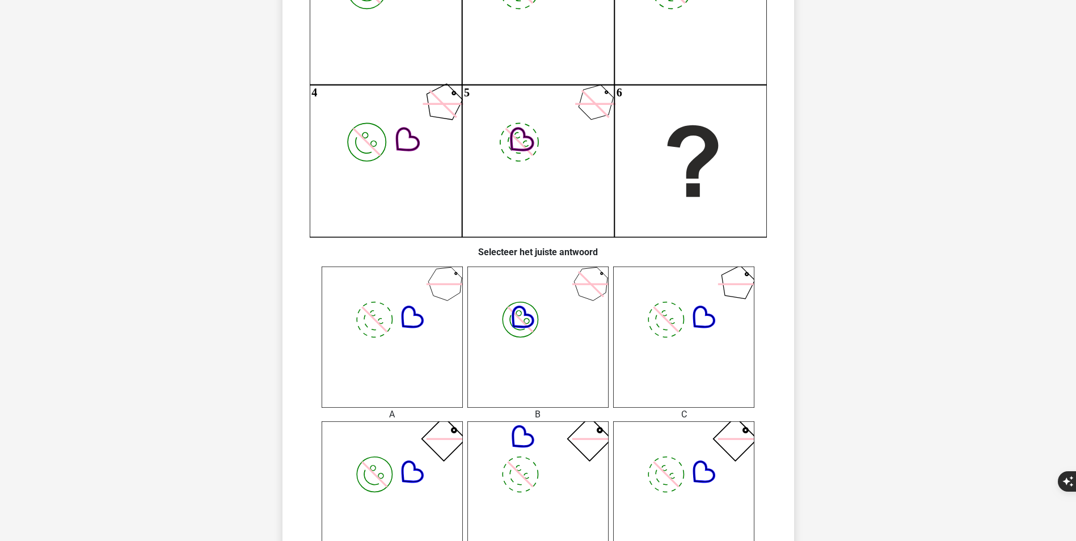
scroll to position [227, 0]
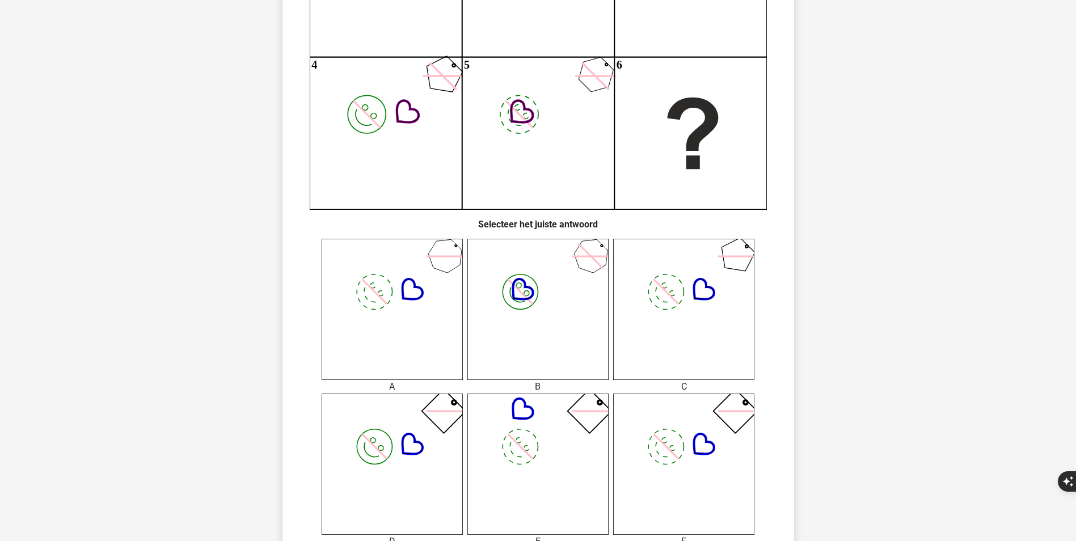
click at [720, 355] on icon "image/svg+xml" at bounding box center [683, 309] width 141 height 141
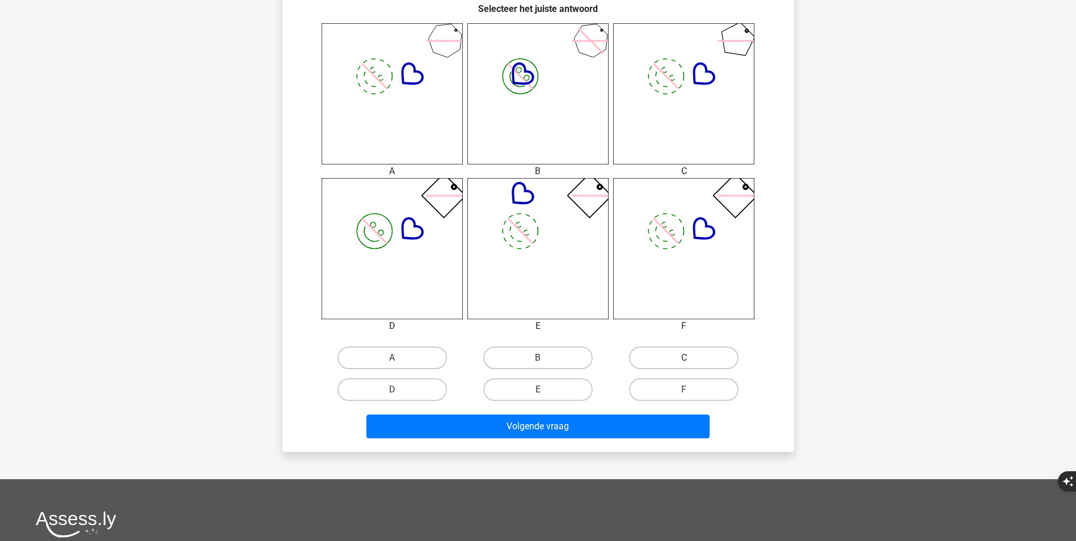
scroll to position [510, 0]
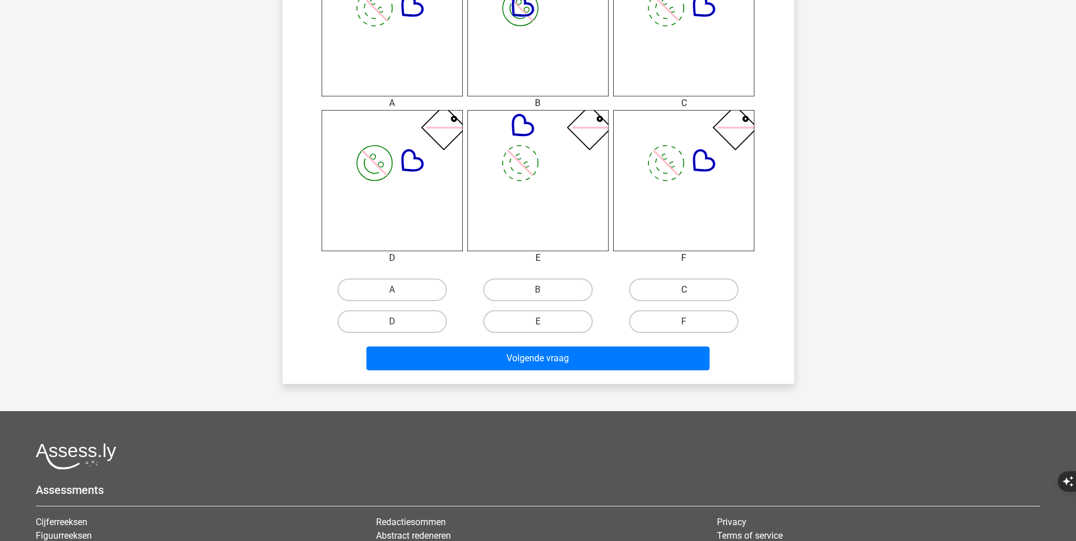
click at [664, 294] on label "C" at bounding box center [683, 289] width 109 height 23
click at [684, 294] on input "C" at bounding box center [687, 293] width 7 height 7
radio input "true"
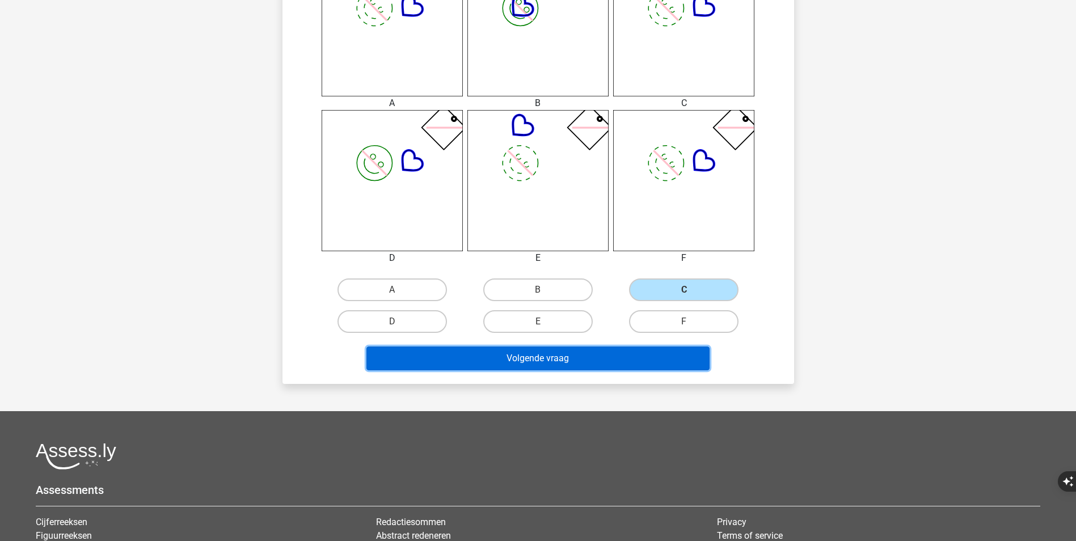
click at [577, 356] on button "Volgende vraag" at bounding box center [537, 359] width 343 height 24
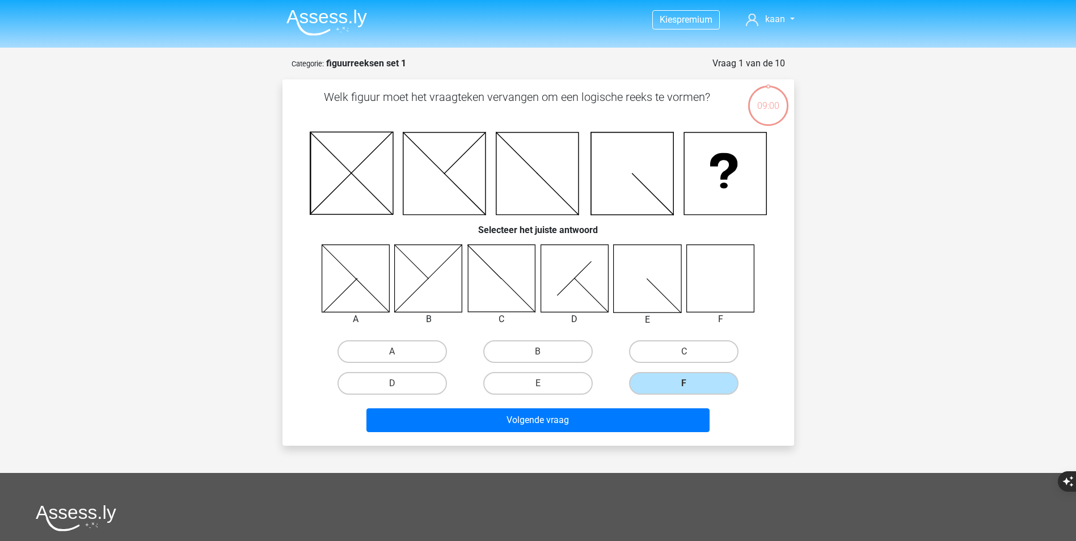
scroll to position [57, 0]
